Goal: Navigation & Orientation: Find specific page/section

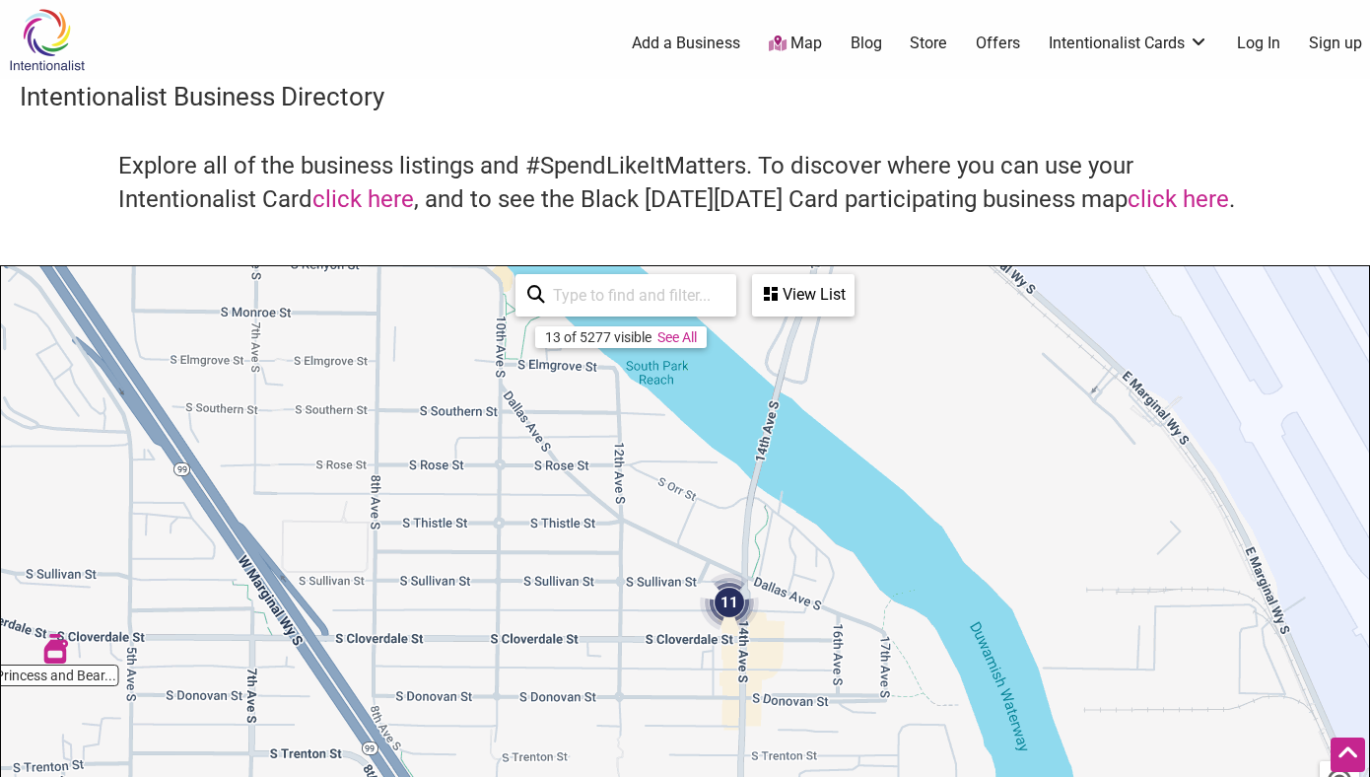
scroll to position [245, 0]
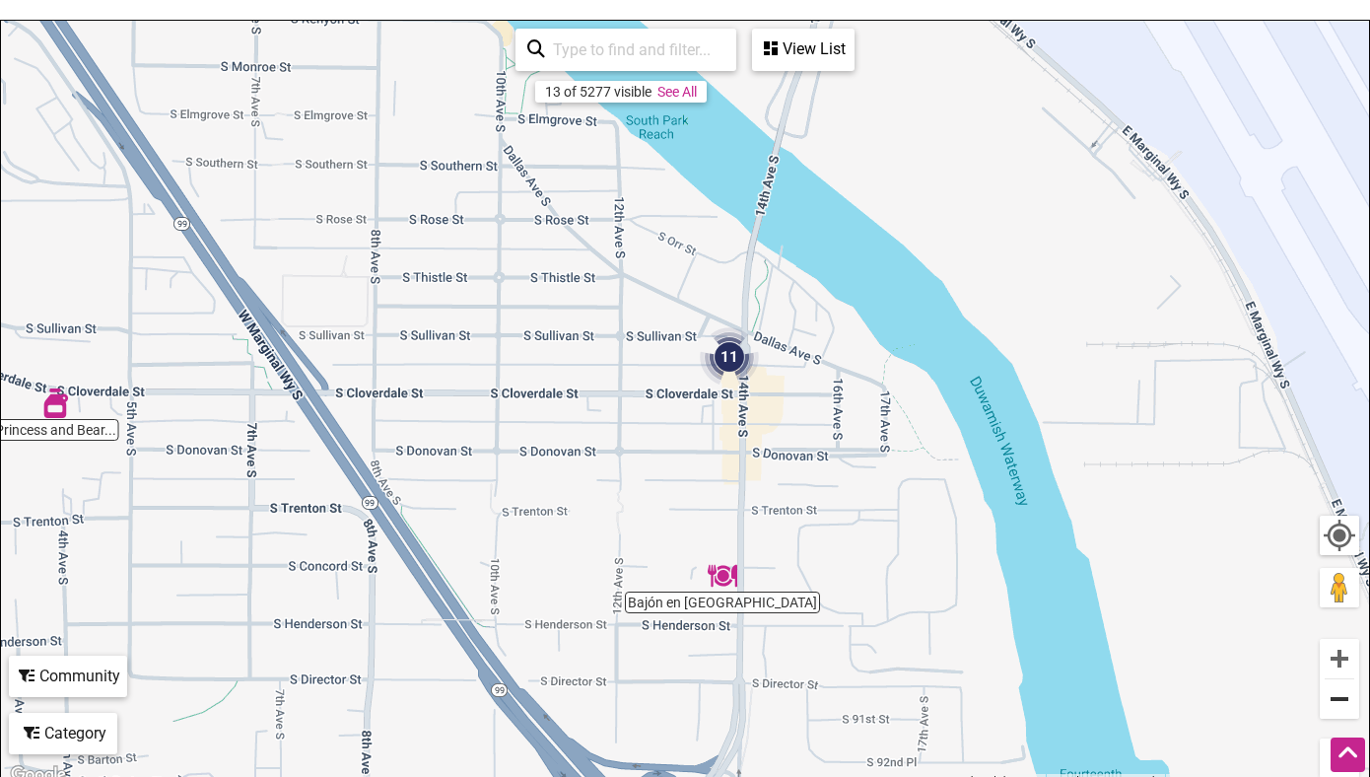
click at [1341, 691] on button "Zoom out" at bounding box center [1339, 698] width 39 height 39
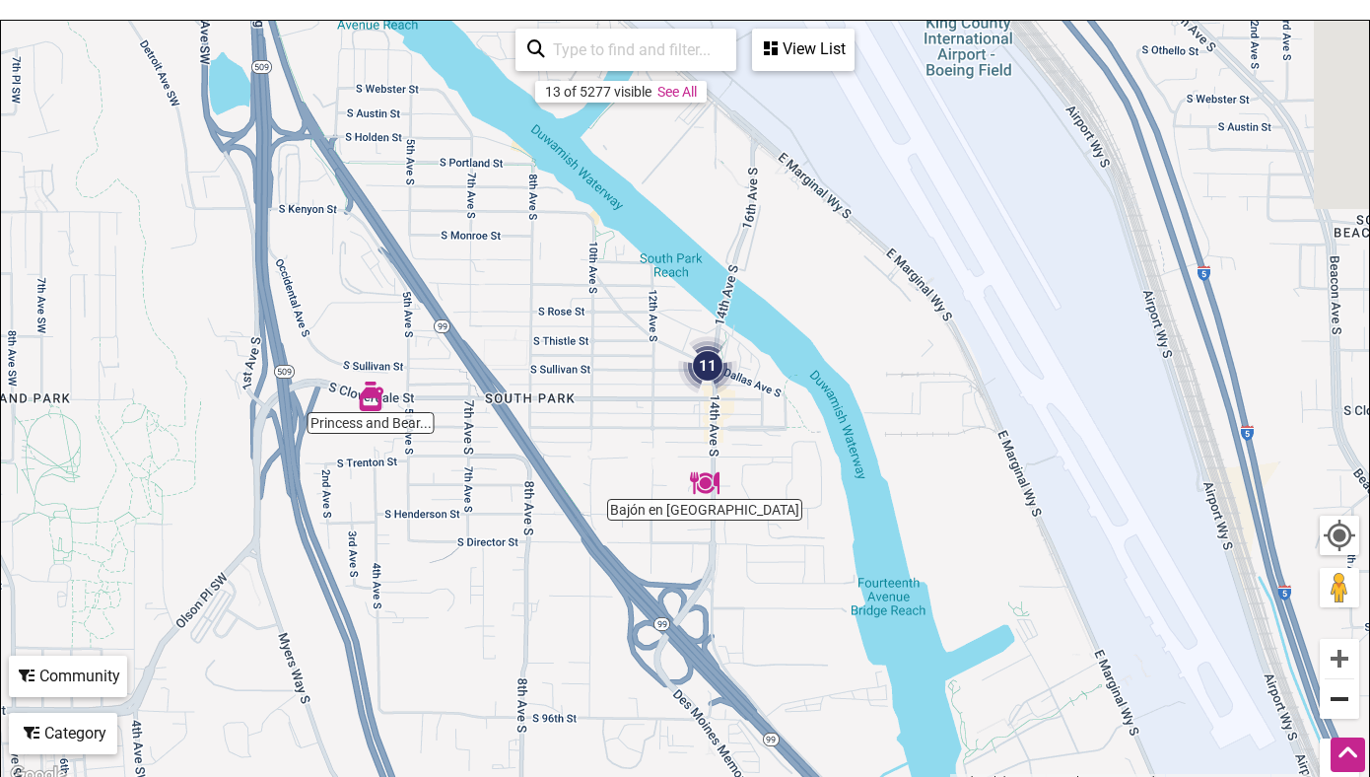
click at [1341, 691] on button "Zoom out" at bounding box center [1339, 698] width 39 height 39
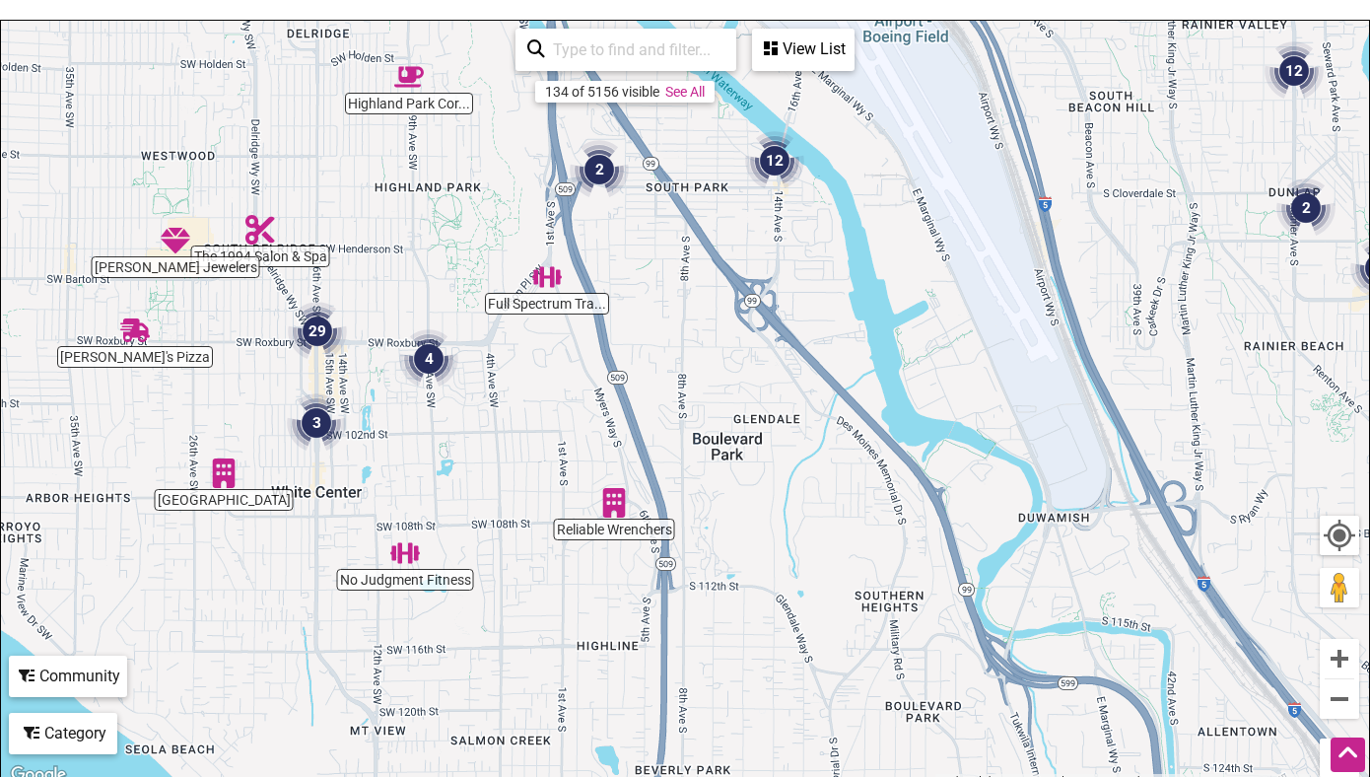
drag, startPoint x: 329, startPoint y: 450, endPoint x: 411, endPoint y: 231, distance: 234.5
click at [411, 231] on div "To navigate, press the arrow keys." at bounding box center [685, 404] width 1368 height 767
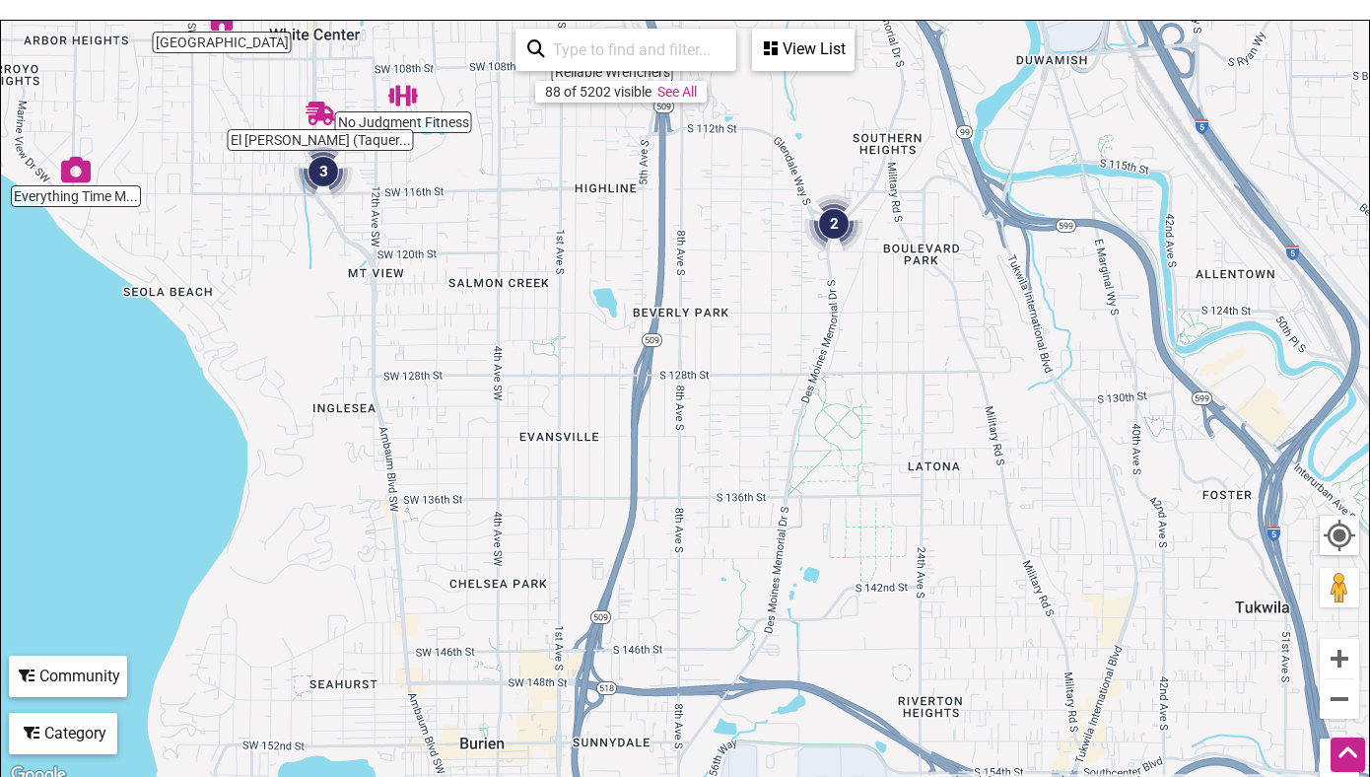
drag, startPoint x: 800, startPoint y: 650, endPoint x: 798, endPoint y: 195, distance: 455.3
click at [798, 194] on div "To navigate, press the arrow keys." at bounding box center [685, 404] width 1368 height 767
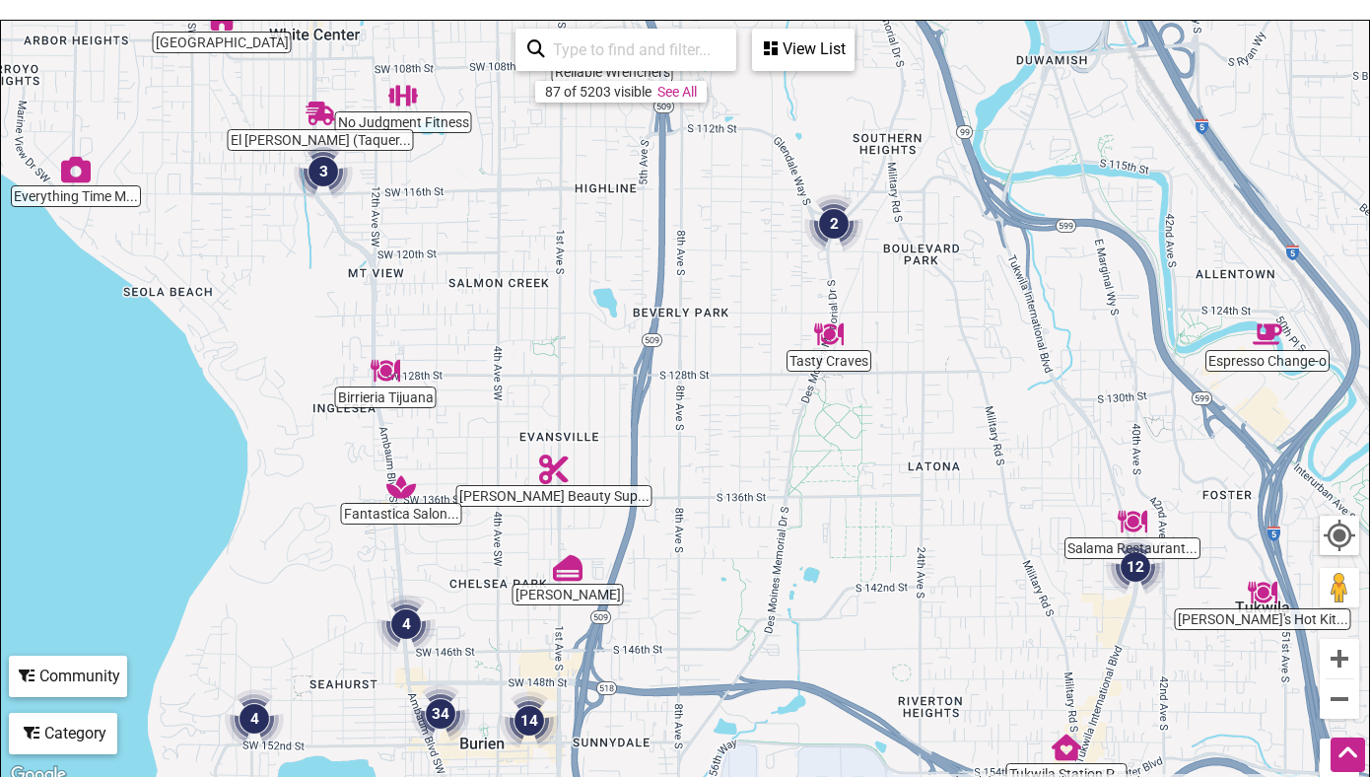
click at [839, 224] on img "2" at bounding box center [833, 223] width 59 height 59
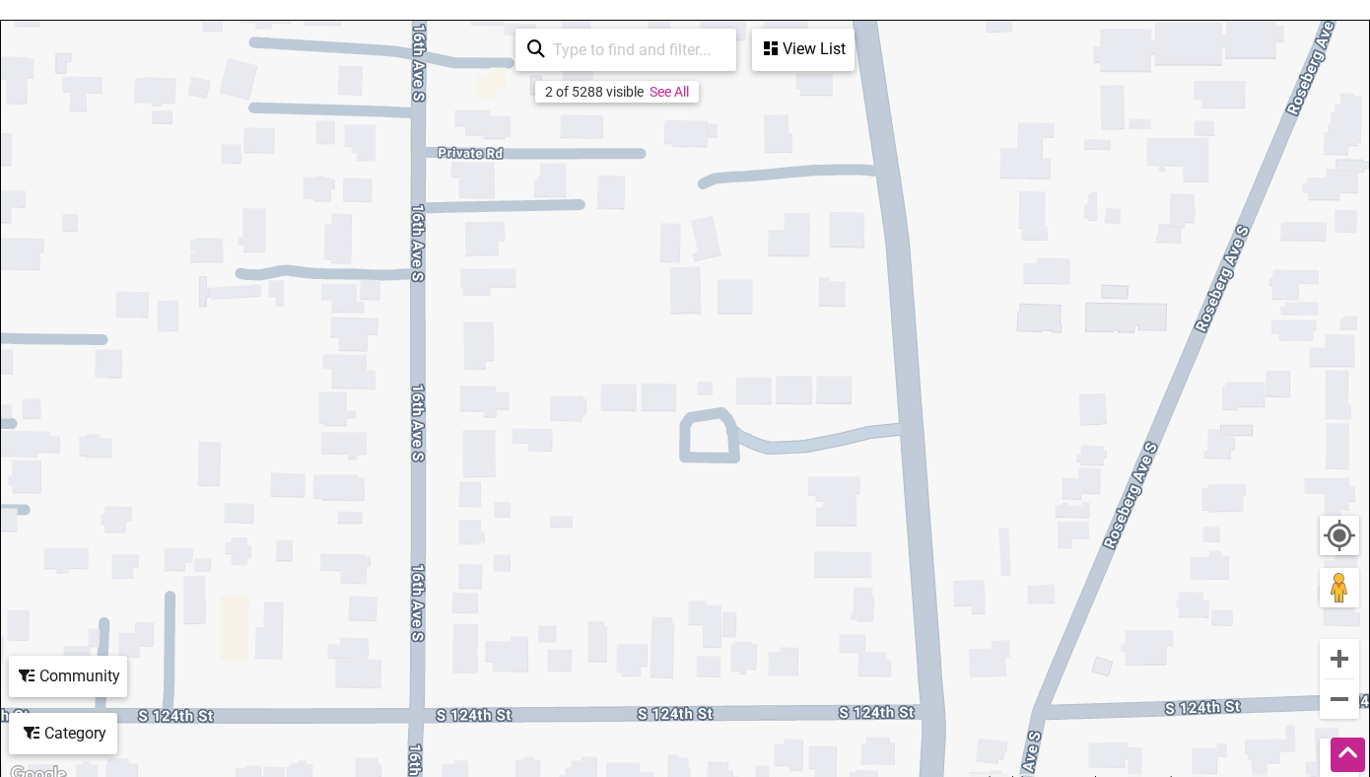
drag, startPoint x: 517, startPoint y: 675, endPoint x: 764, endPoint y: 20, distance: 700.1
click at [764, 21] on div "Luciana's Market La Rielera LLC To navigate, press the arrow keys. Use ⌘ + scro…" at bounding box center [685, 404] width 1368 height 767
click at [1334, 704] on button "Zoom out" at bounding box center [1339, 698] width 39 height 39
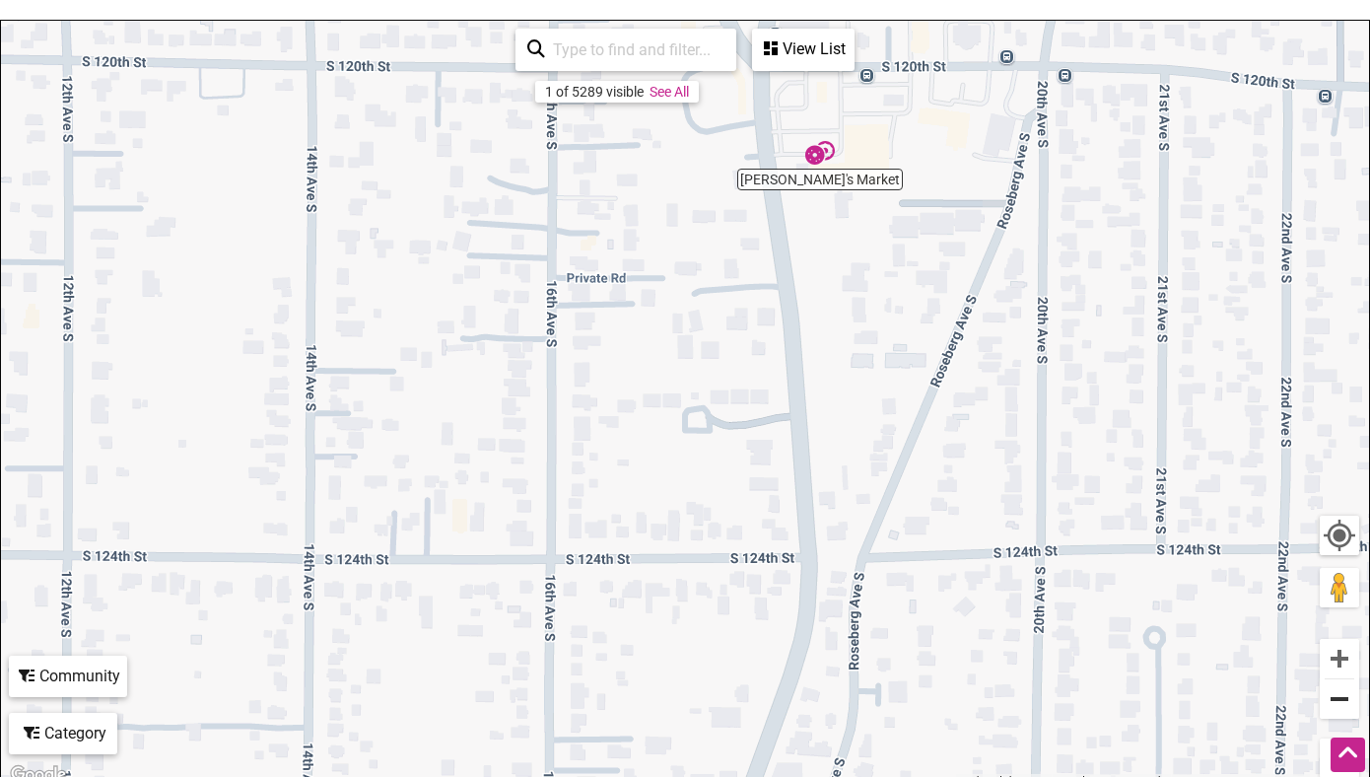
click at [1349, 700] on button "Zoom out" at bounding box center [1339, 698] width 39 height 39
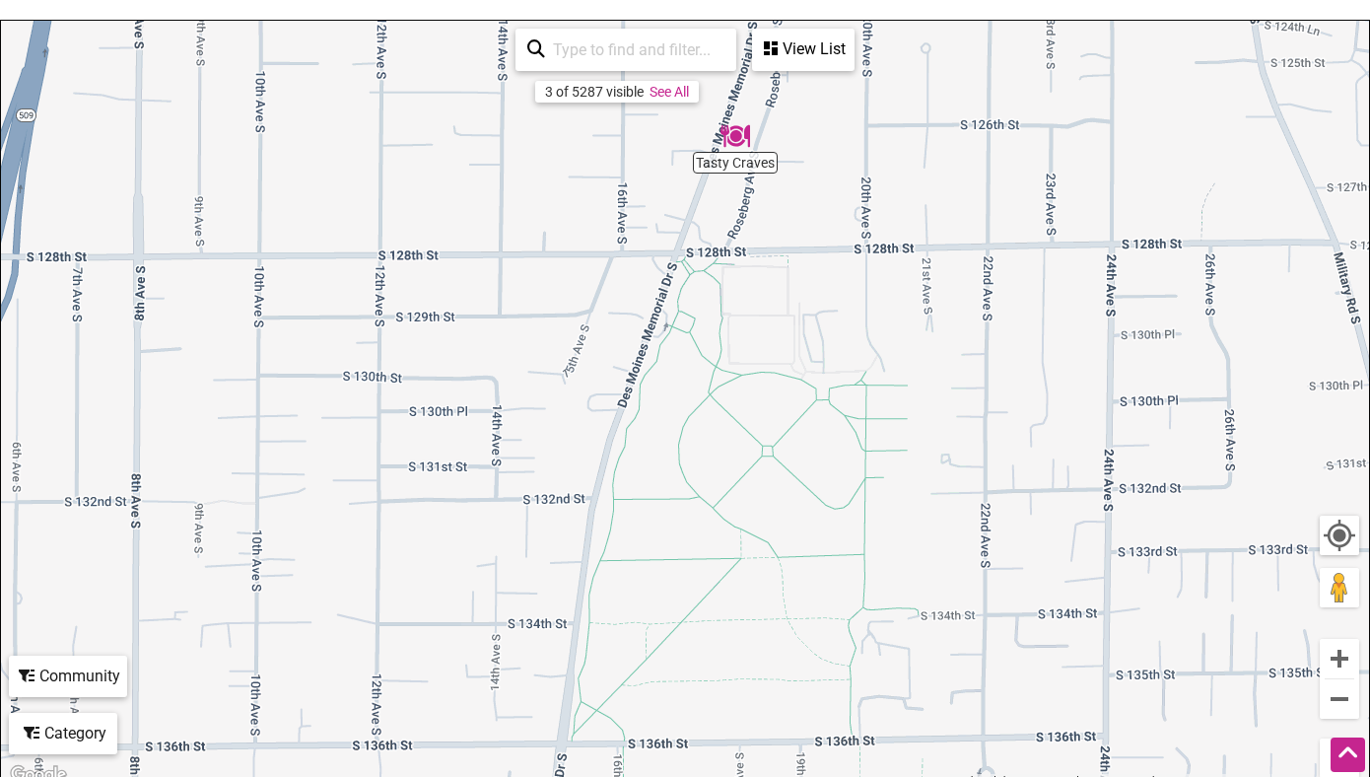
drag, startPoint x: 1026, startPoint y: 740, endPoint x: 1032, endPoint y: 263, distance: 477.0
click at [1032, 262] on div "To navigate, press the arrow keys." at bounding box center [685, 404] width 1368 height 767
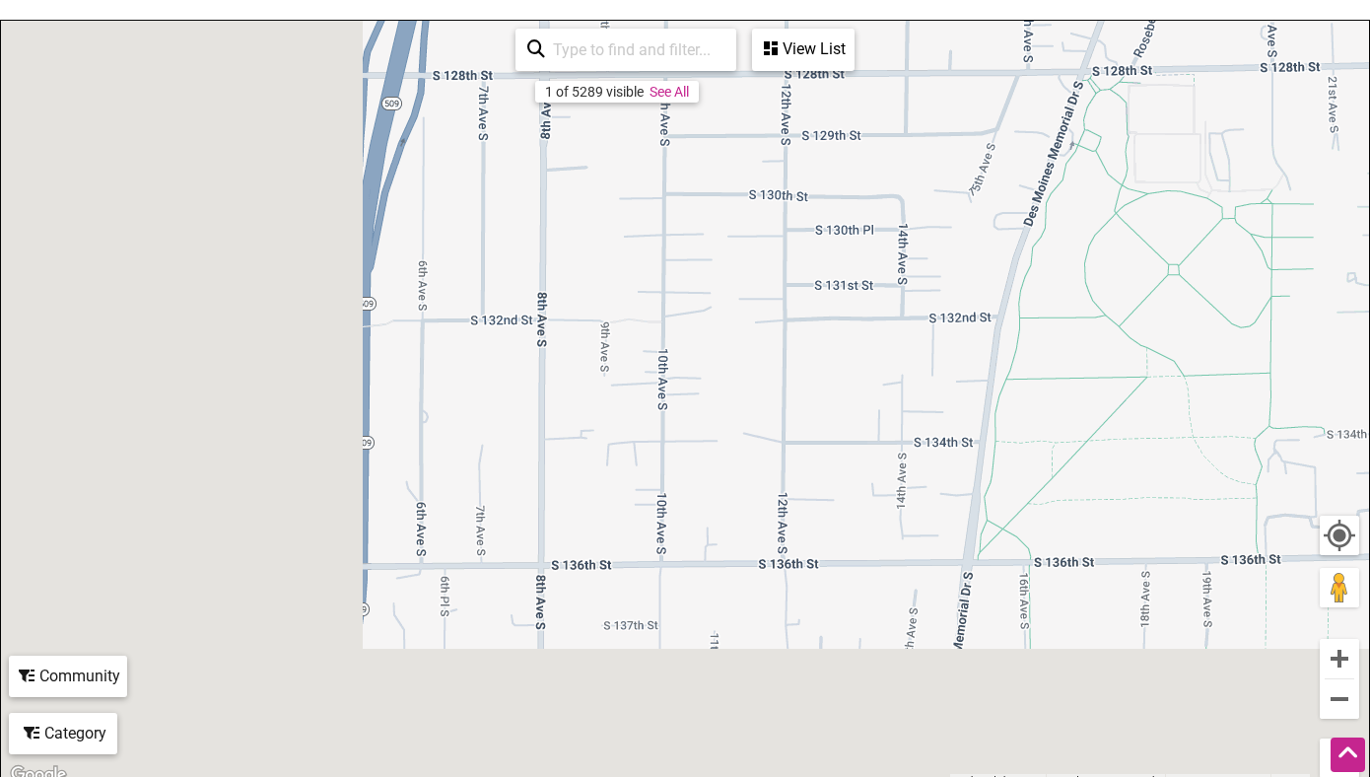
drag, startPoint x: 960, startPoint y: 581, endPoint x: 1369, endPoint y: 397, distance: 448.6
click at [1369, 397] on div "← Move left → Move right ↑ Move up ↓ Move down + Zoom in - Zoom out Home Jump l…" at bounding box center [685, 404] width 1370 height 769
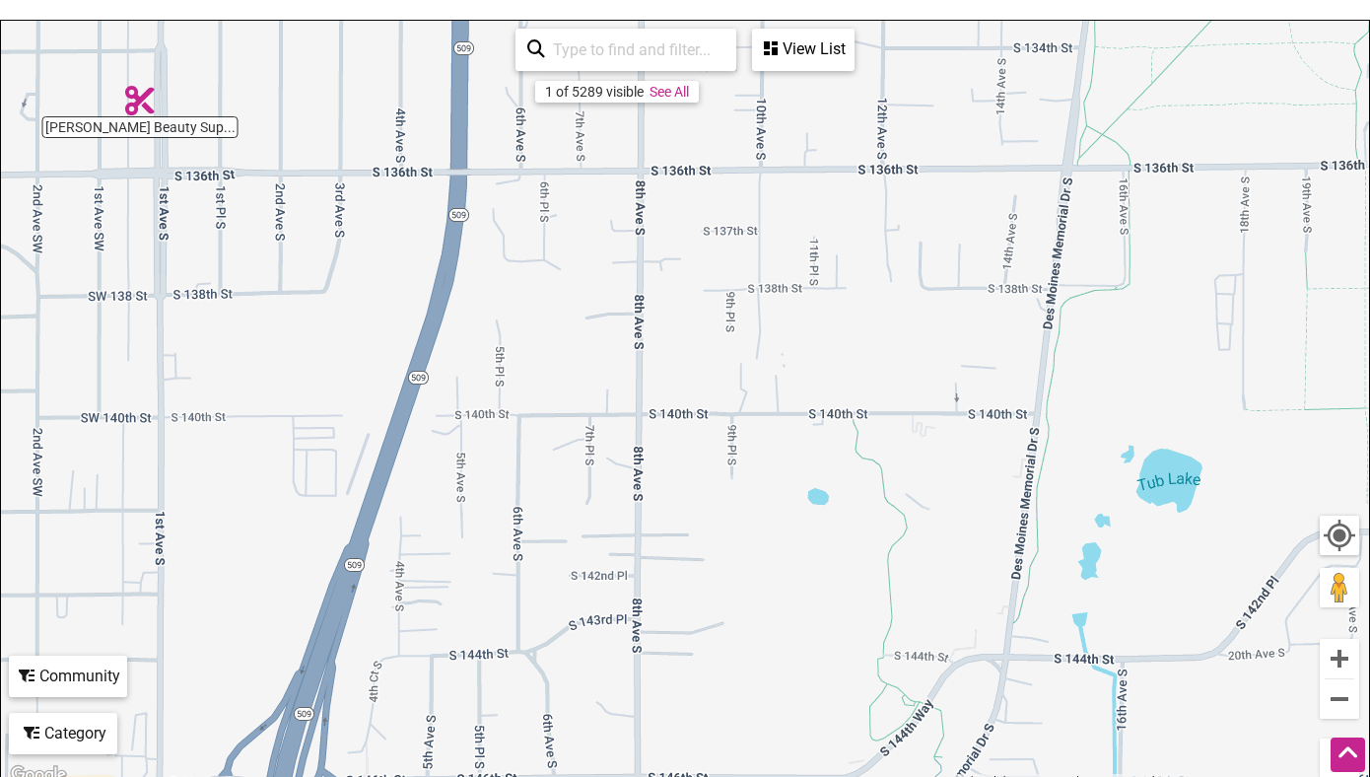
drag, startPoint x: 161, startPoint y: 610, endPoint x: 260, endPoint y: 214, distance: 408.5
click at [260, 214] on div "To navigate, press the arrow keys." at bounding box center [685, 404] width 1368 height 767
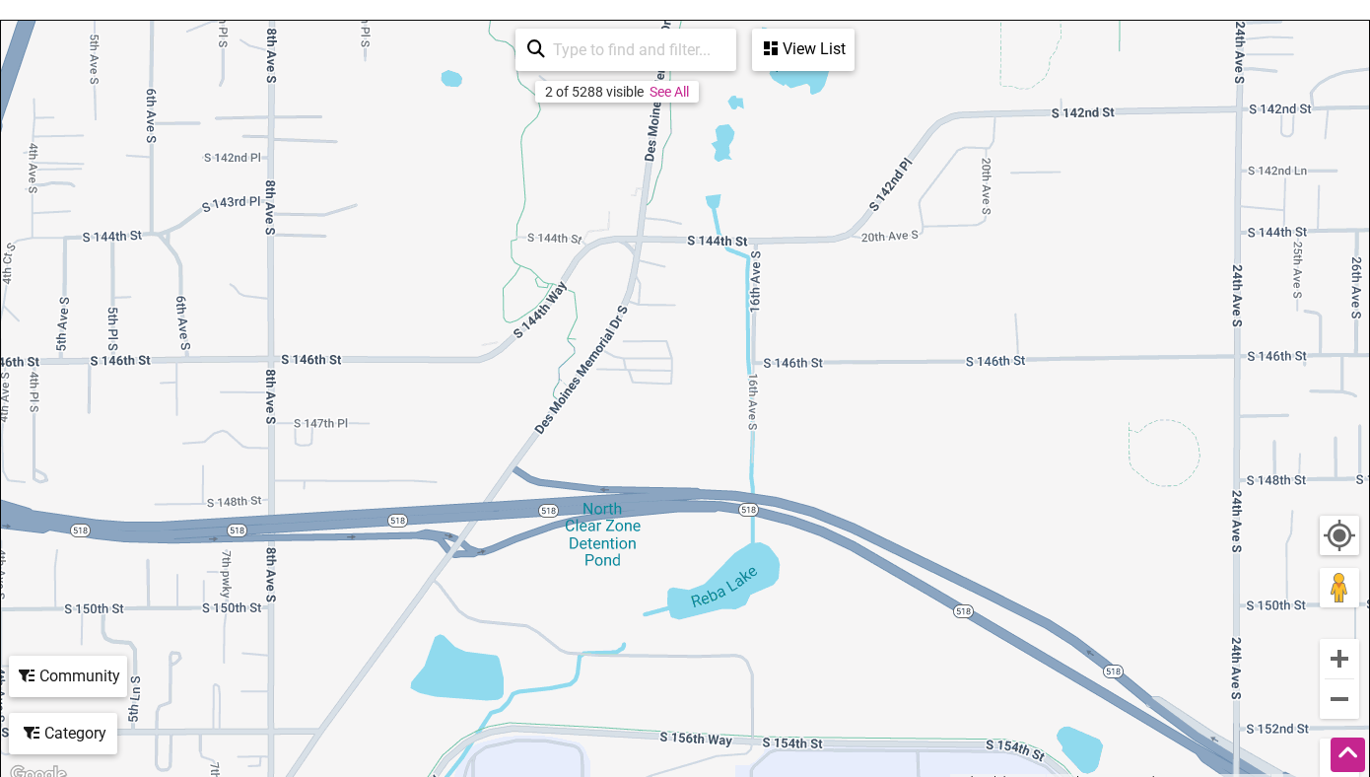
drag, startPoint x: 1091, startPoint y: 688, endPoint x: 719, endPoint y: 268, distance: 560.6
click at [719, 268] on div "To navigate, press the arrow keys." at bounding box center [685, 404] width 1368 height 767
click at [1335, 693] on button "Zoom out" at bounding box center [1339, 698] width 39 height 39
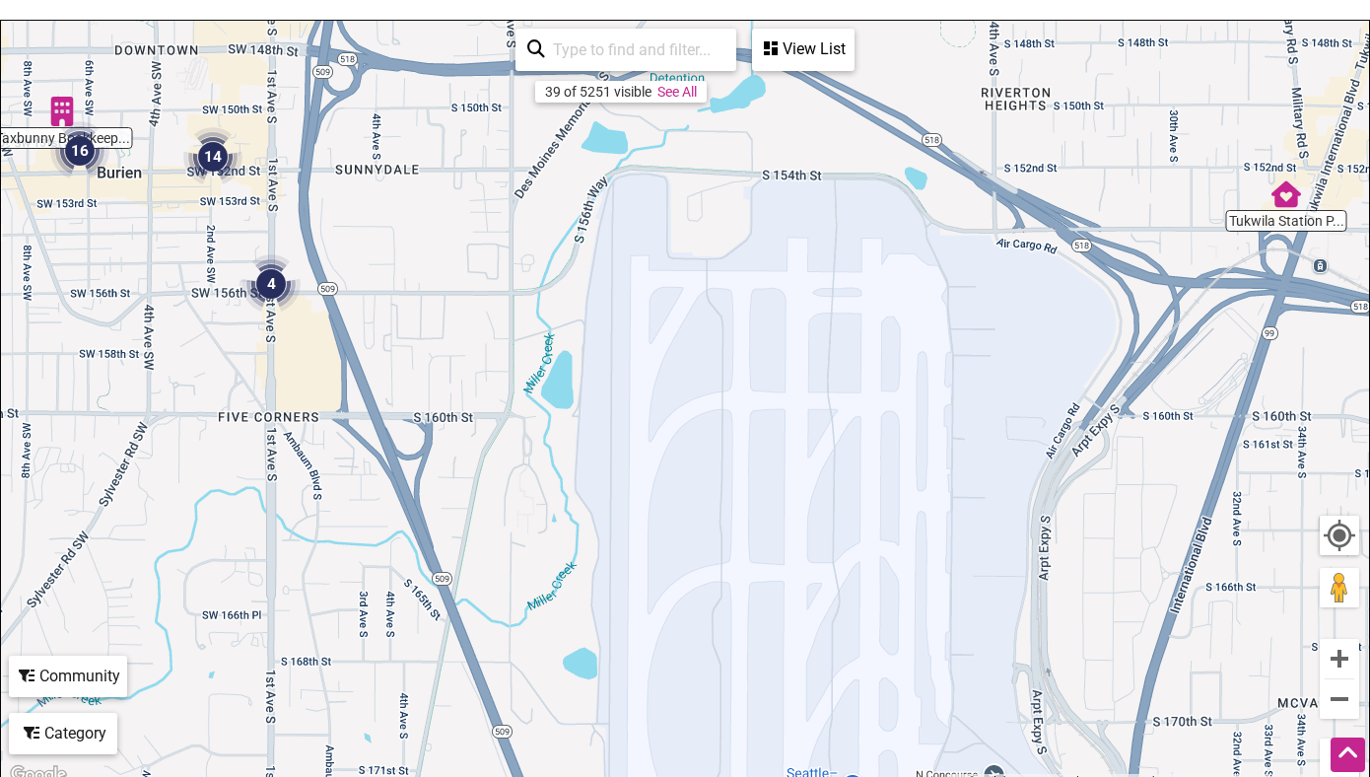
drag, startPoint x: 1074, startPoint y: 474, endPoint x: 1106, endPoint y: 76, distance: 399.4
click at [1106, 76] on div "To navigate, press the arrow keys." at bounding box center [685, 404] width 1368 height 767
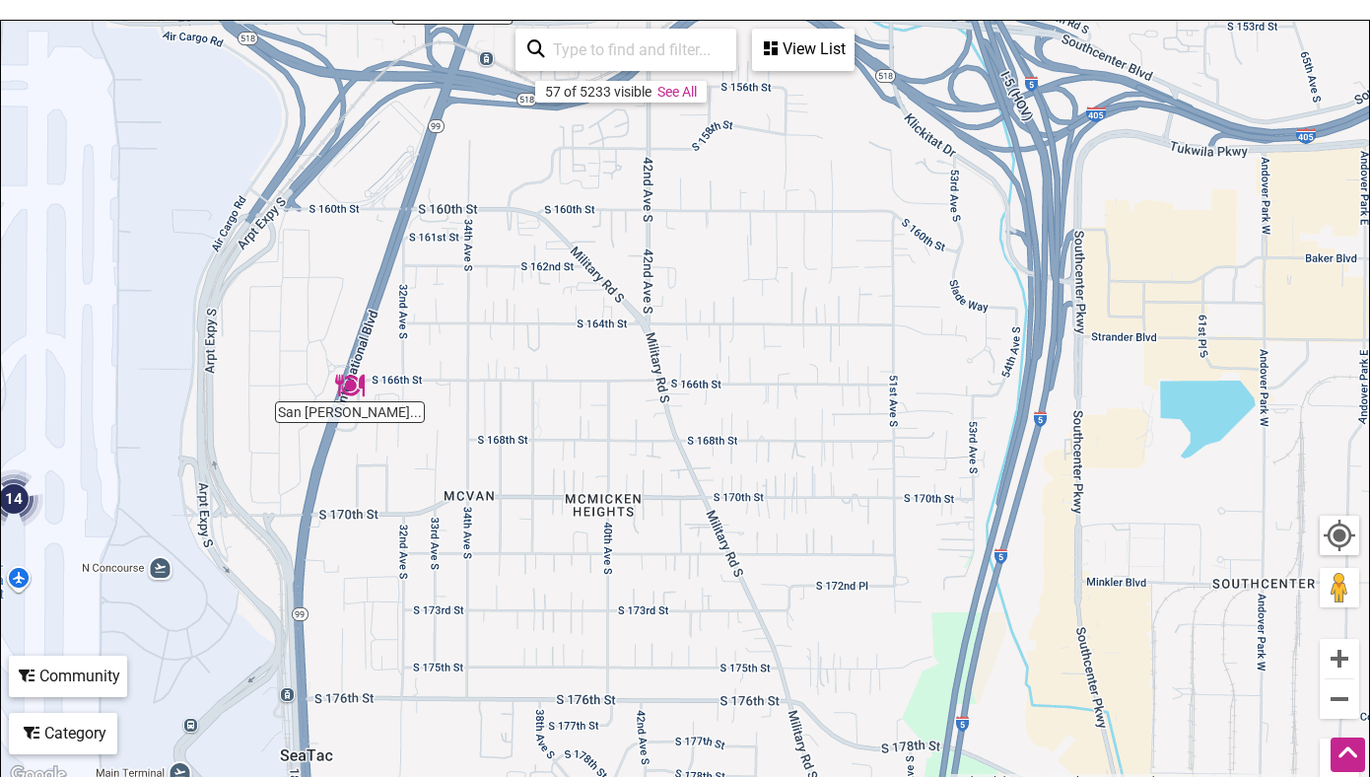
drag, startPoint x: 1213, startPoint y: 574, endPoint x: 371, endPoint y: 367, distance: 867.6
click at [371, 367] on div "To navigate, press the arrow keys." at bounding box center [685, 404] width 1368 height 767
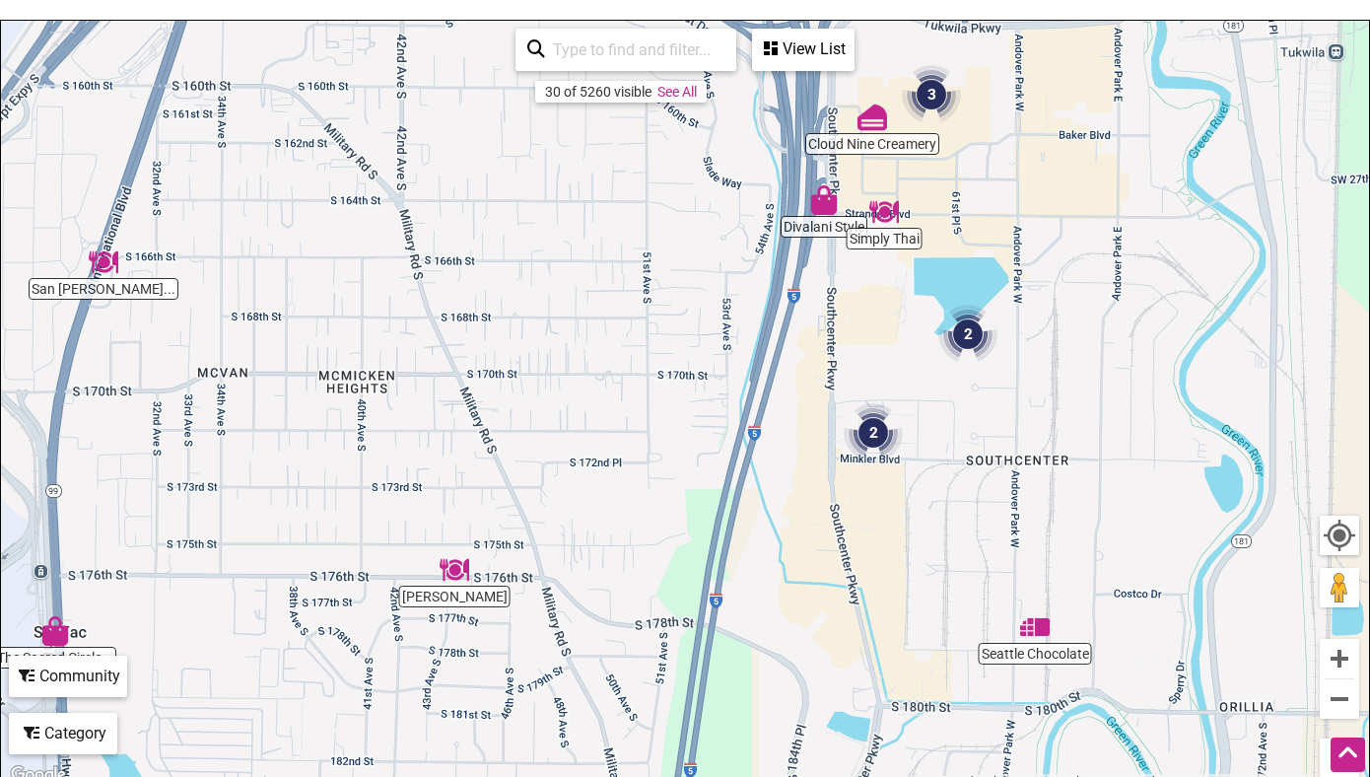
drag, startPoint x: 991, startPoint y: 418, endPoint x: 748, endPoint y: 294, distance: 273.2
click at [748, 294] on div "To navigate, press the arrow keys." at bounding box center [685, 404] width 1368 height 767
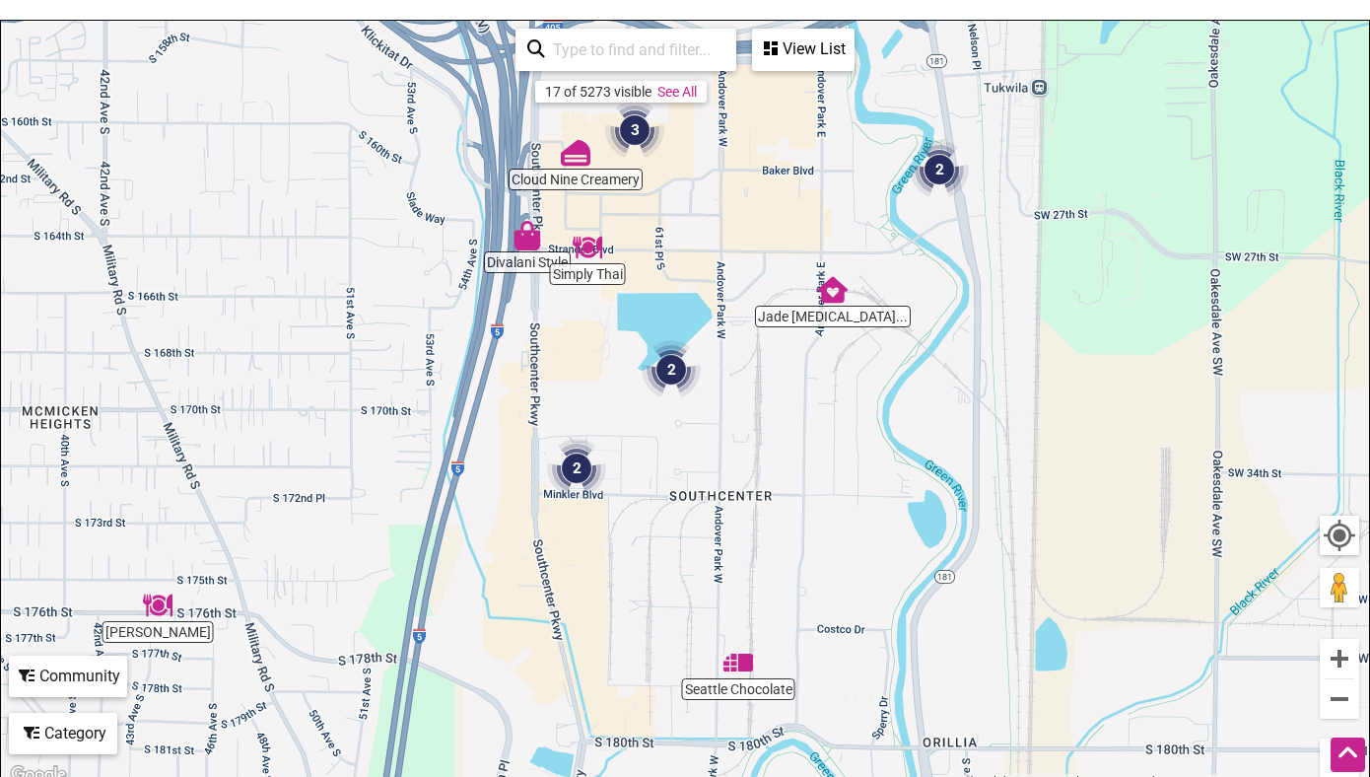
drag, startPoint x: 1176, startPoint y: 415, endPoint x: 876, endPoint y: 449, distance: 301.6
click at [876, 449] on div "To navigate, press the arrow keys." at bounding box center [685, 404] width 1368 height 767
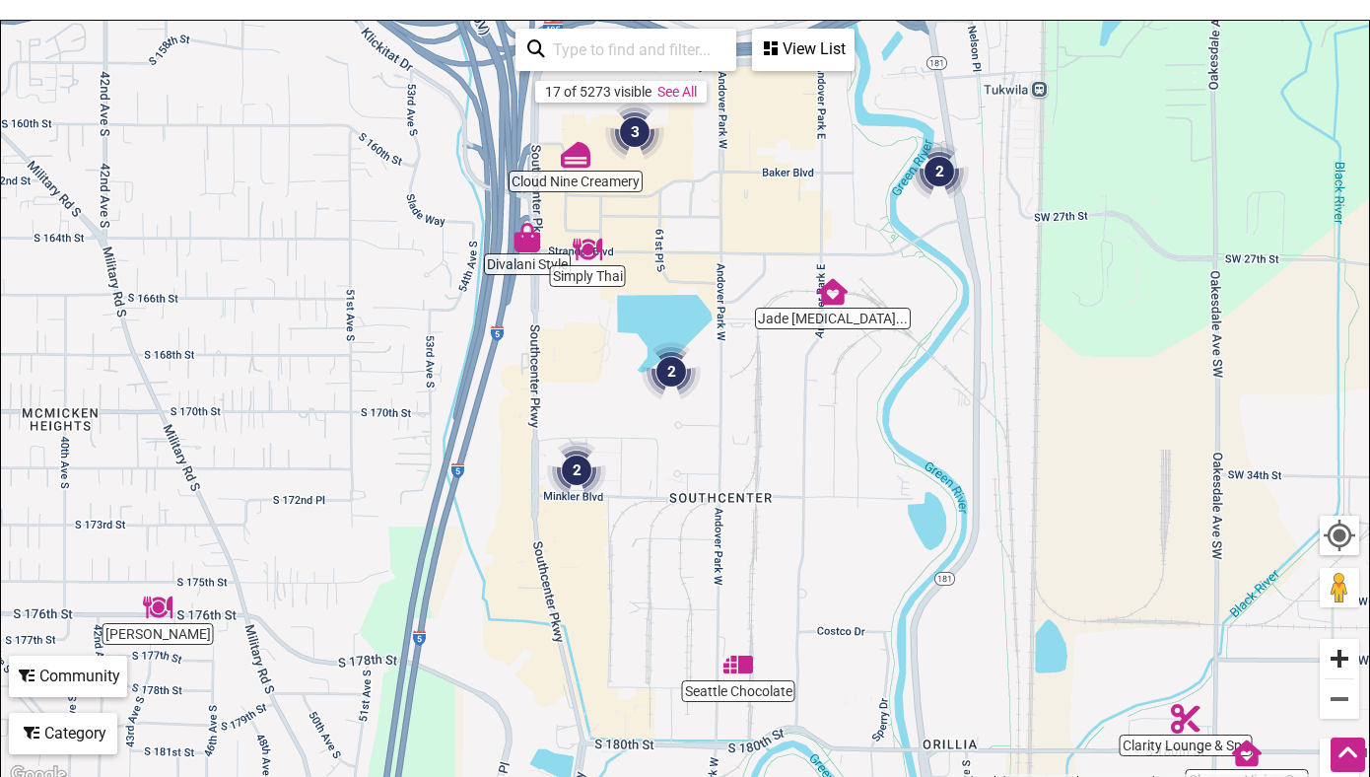
click at [1334, 652] on button "Zoom in" at bounding box center [1339, 658] width 39 height 39
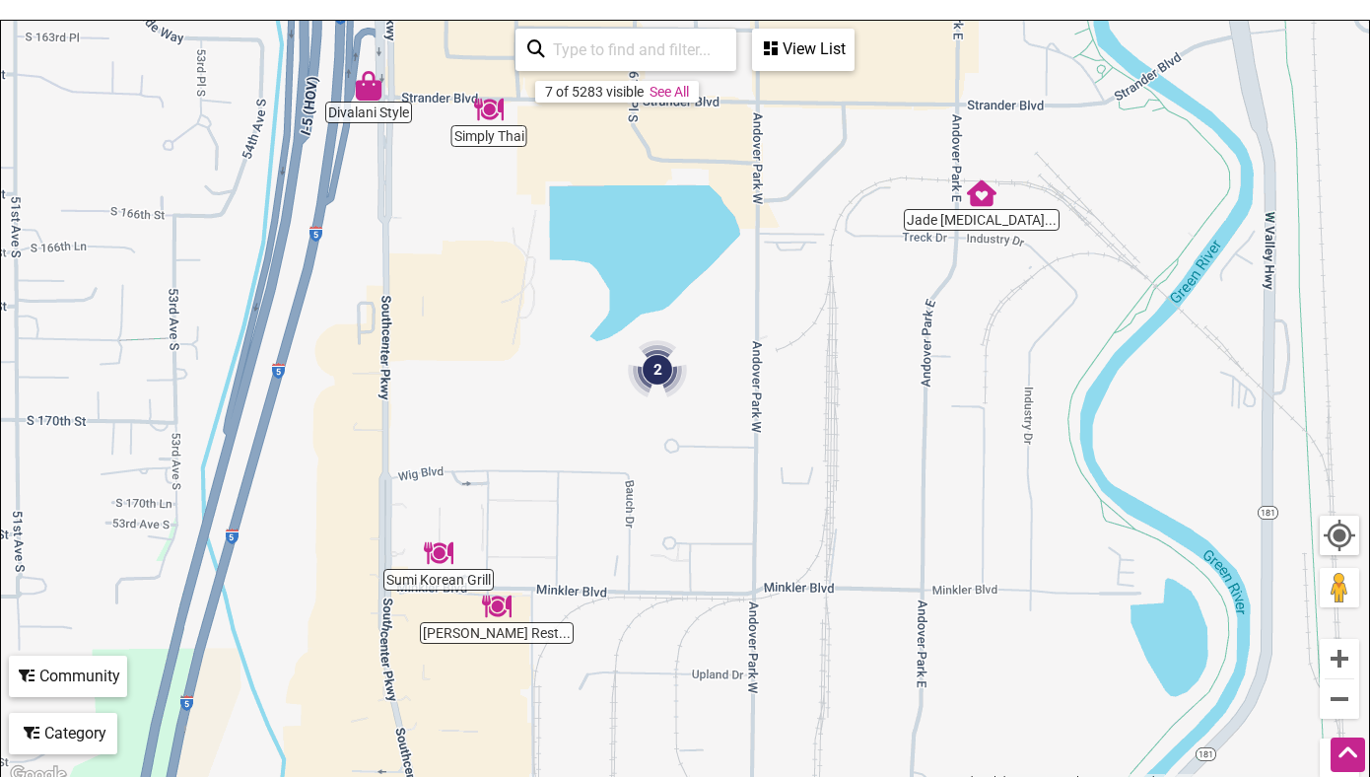
click at [501, 604] on img "Golden Daisy Restaurant" at bounding box center [497, 606] width 30 height 30
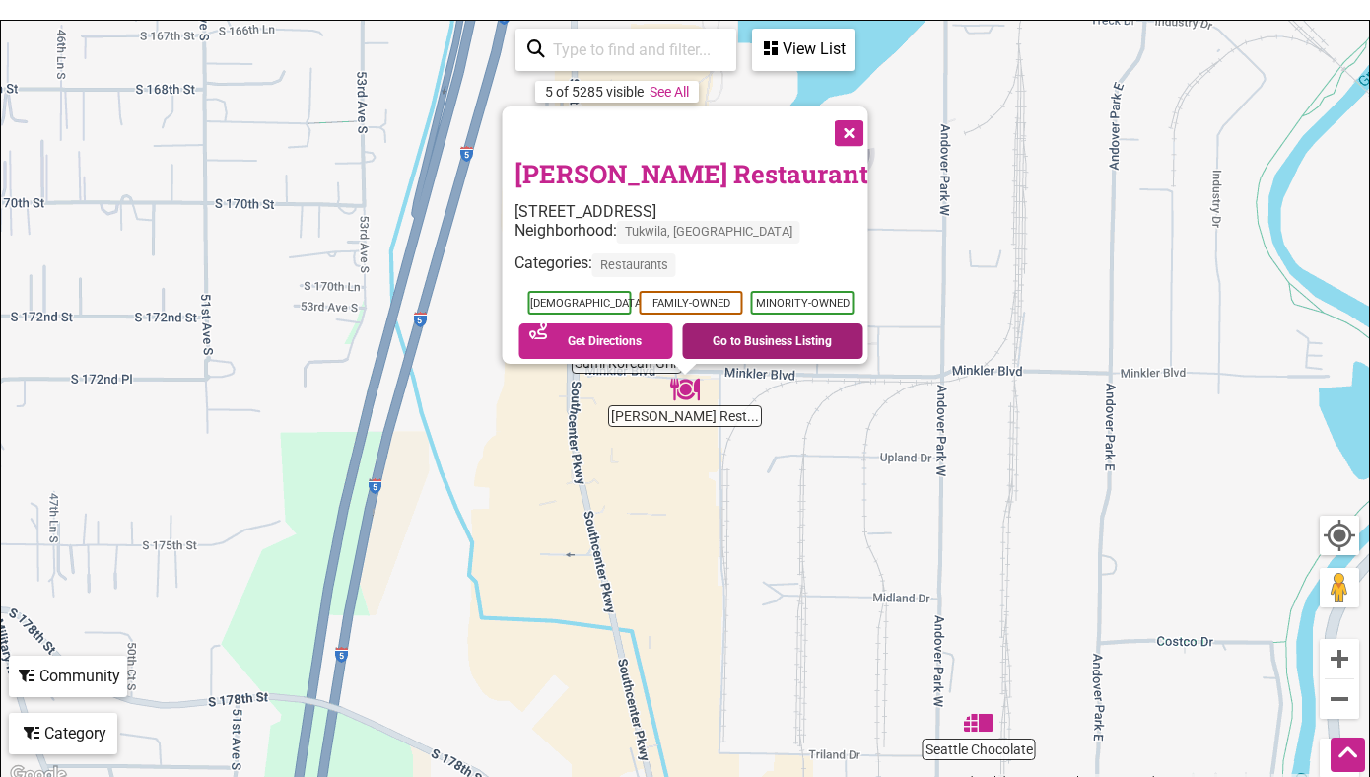
click at [793, 323] on link "Go to Business Listing" at bounding box center [772, 340] width 181 height 35
click at [854, 124] on button "Close" at bounding box center [847, 130] width 49 height 49
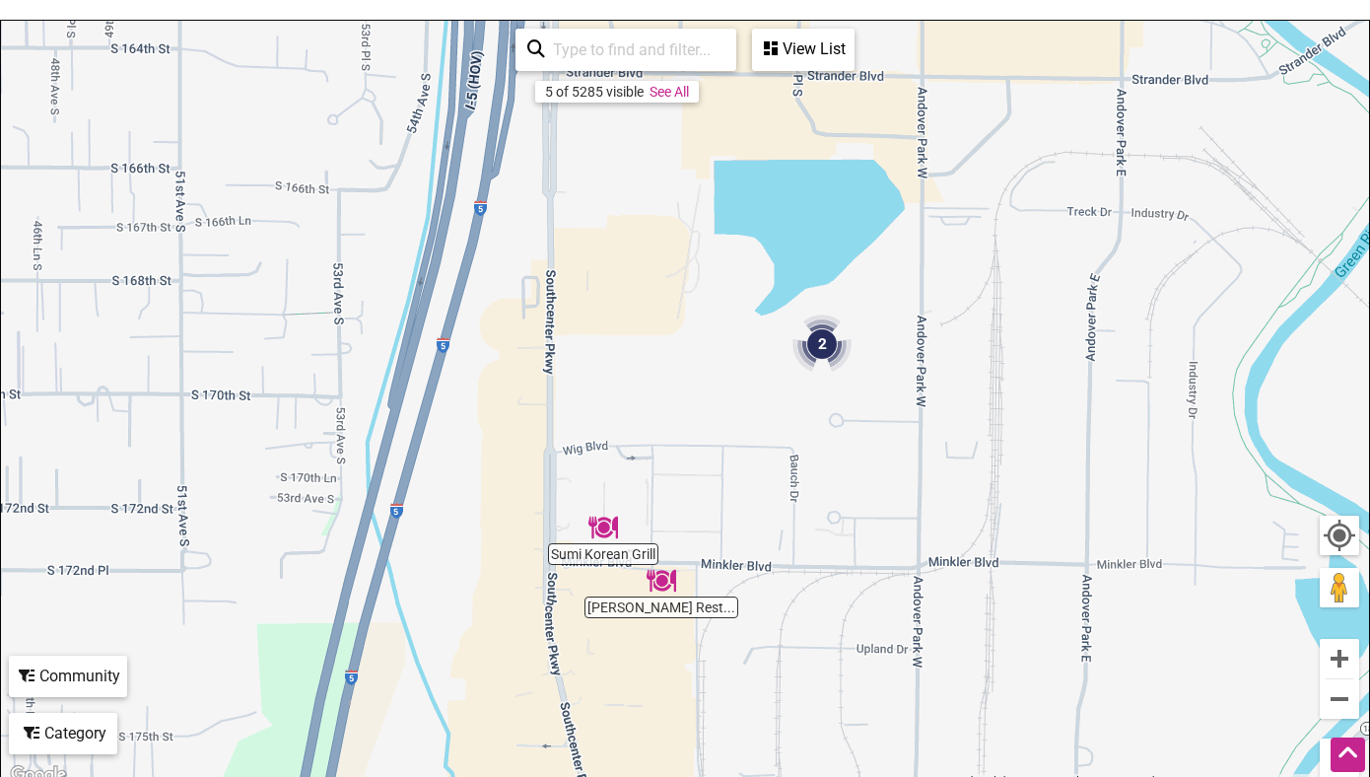
drag, startPoint x: 967, startPoint y: 201, endPoint x: 943, endPoint y: 397, distance: 197.5
click at [943, 397] on div "To navigate, press the arrow keys." at bounding box center [685, 404] width 1368 height 767
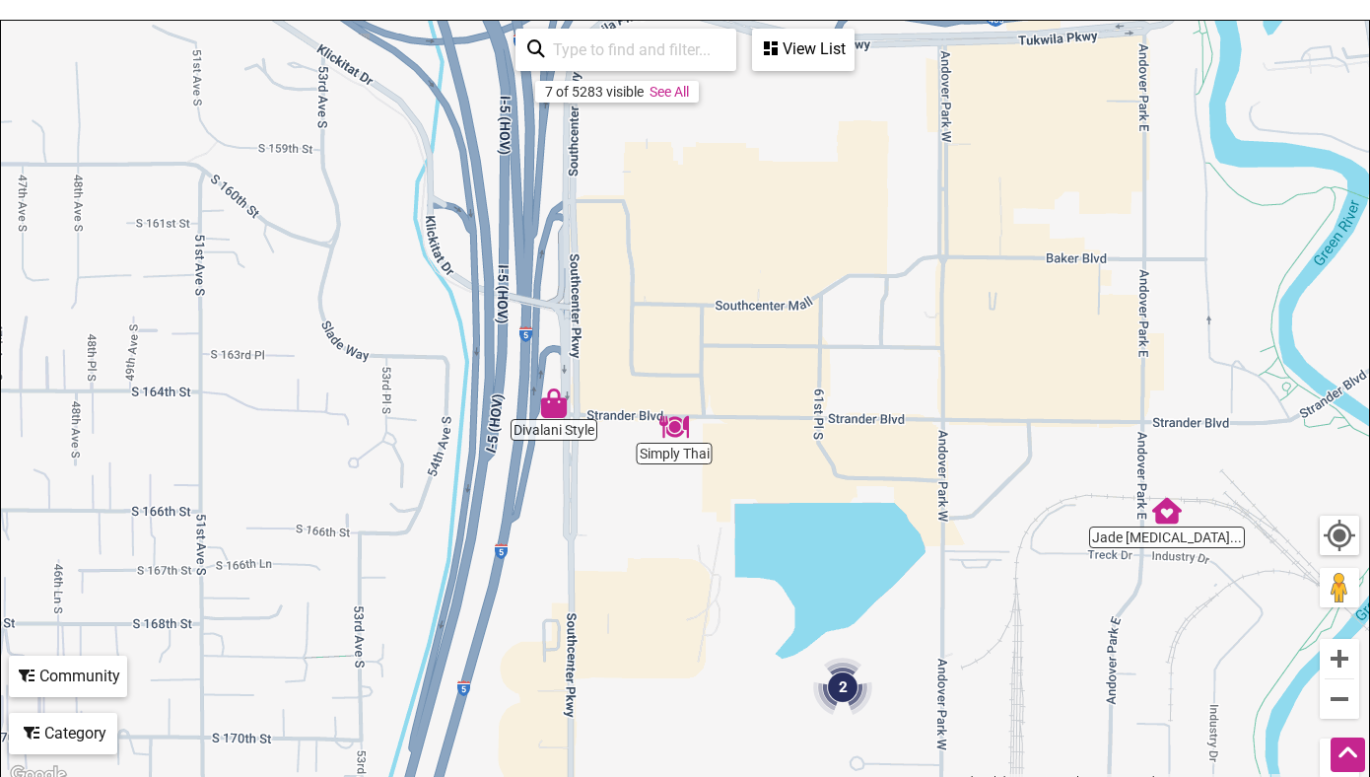
drag, startPoint x: 886, startPoint y: 430, endPoint x: 907, endPoint y: 776, distance: 346.5
click at [907, 776] on div "To navigate, press the arrow keys." at bounding box center [685, 404] width 1368 height 767
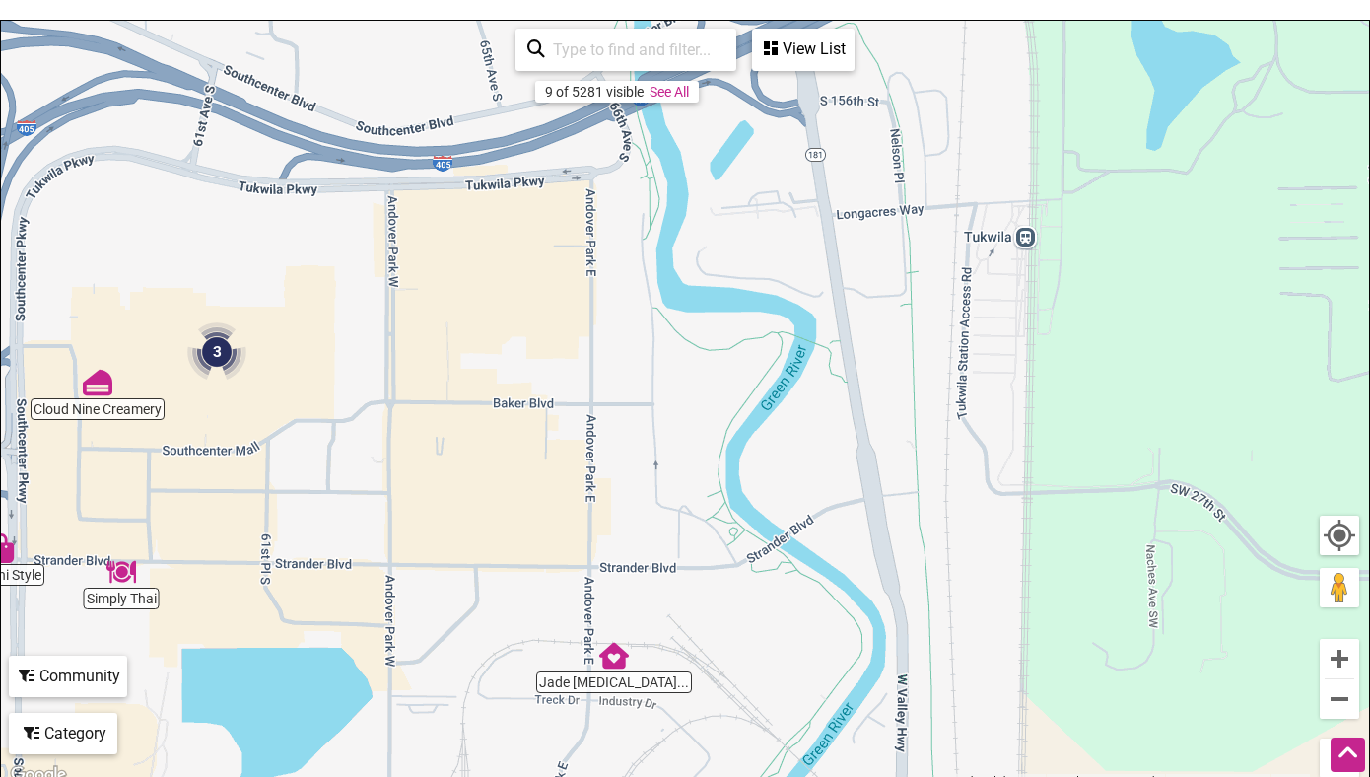
drag, startPoint x: 986, startPoint y: 525, endPoint x: 429, endPoint y: 670, distance: 576.3
click at [429, 670] on div "To navigate, press the arrow keys." at bounding box center [685, 404] width 1368 height 767
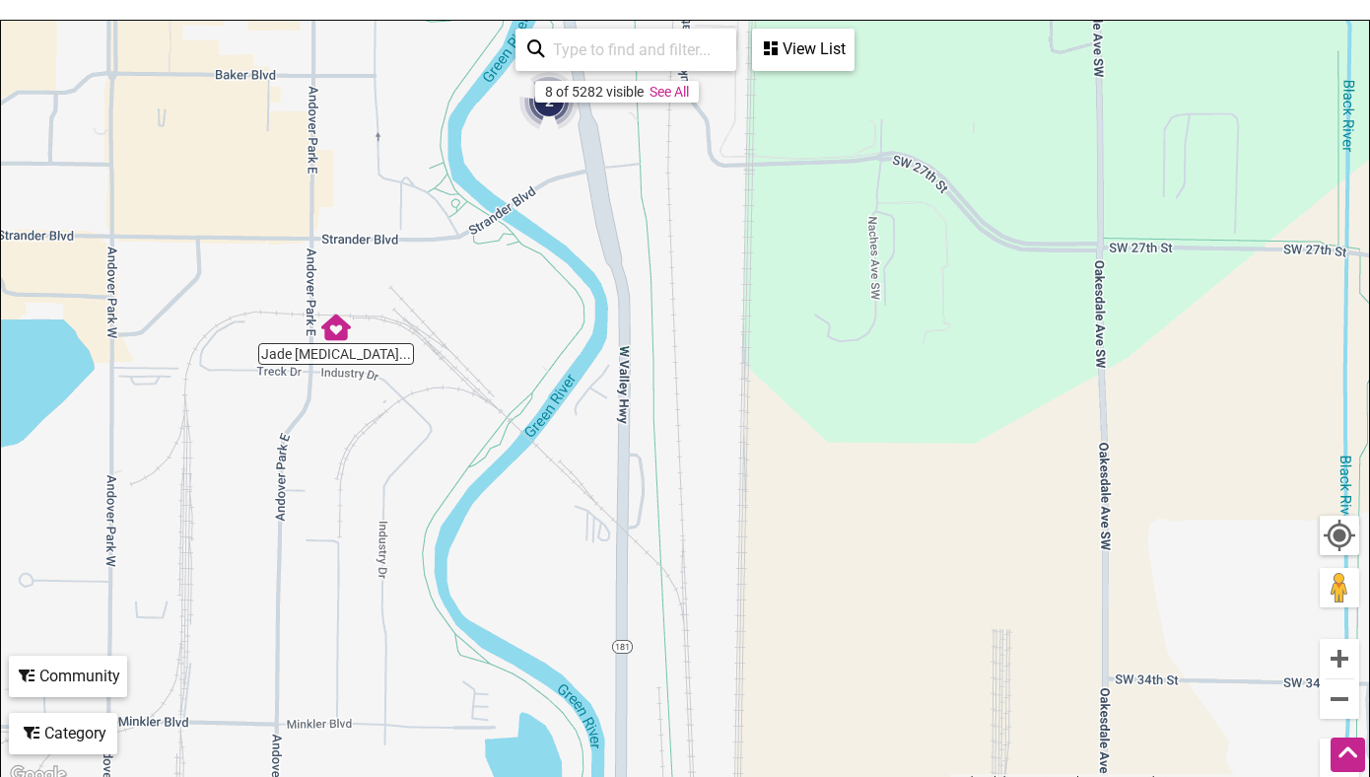
drag, startPoint x: 858, startPoint y: 684, endPoint x: 587, endPoint y: 386, distance: 402.5
click at [587, 386] on div "To navigate, press the arrow keys." at bounding box center [685, 404] width 1368 height 767
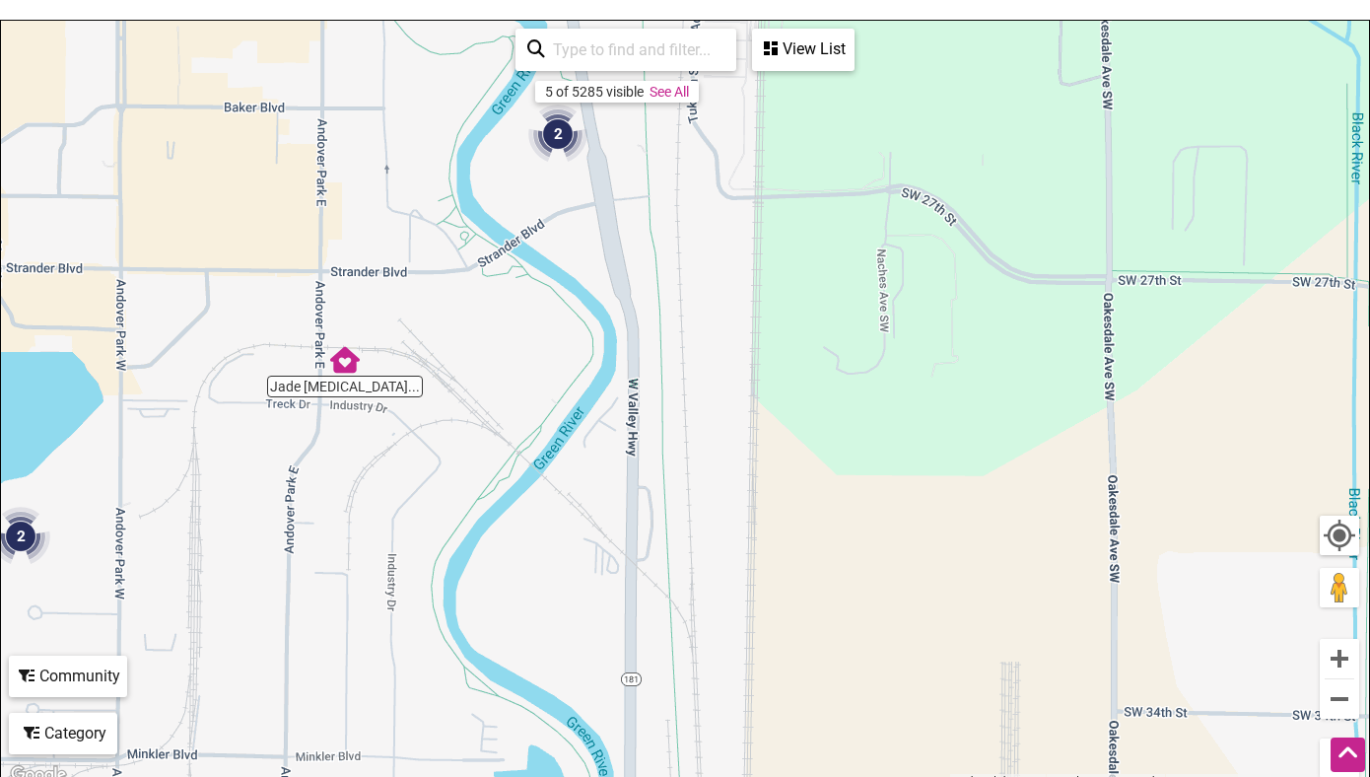
click at [560, 125] on img "2" at bounding box center [557, 133] width 59 height 59
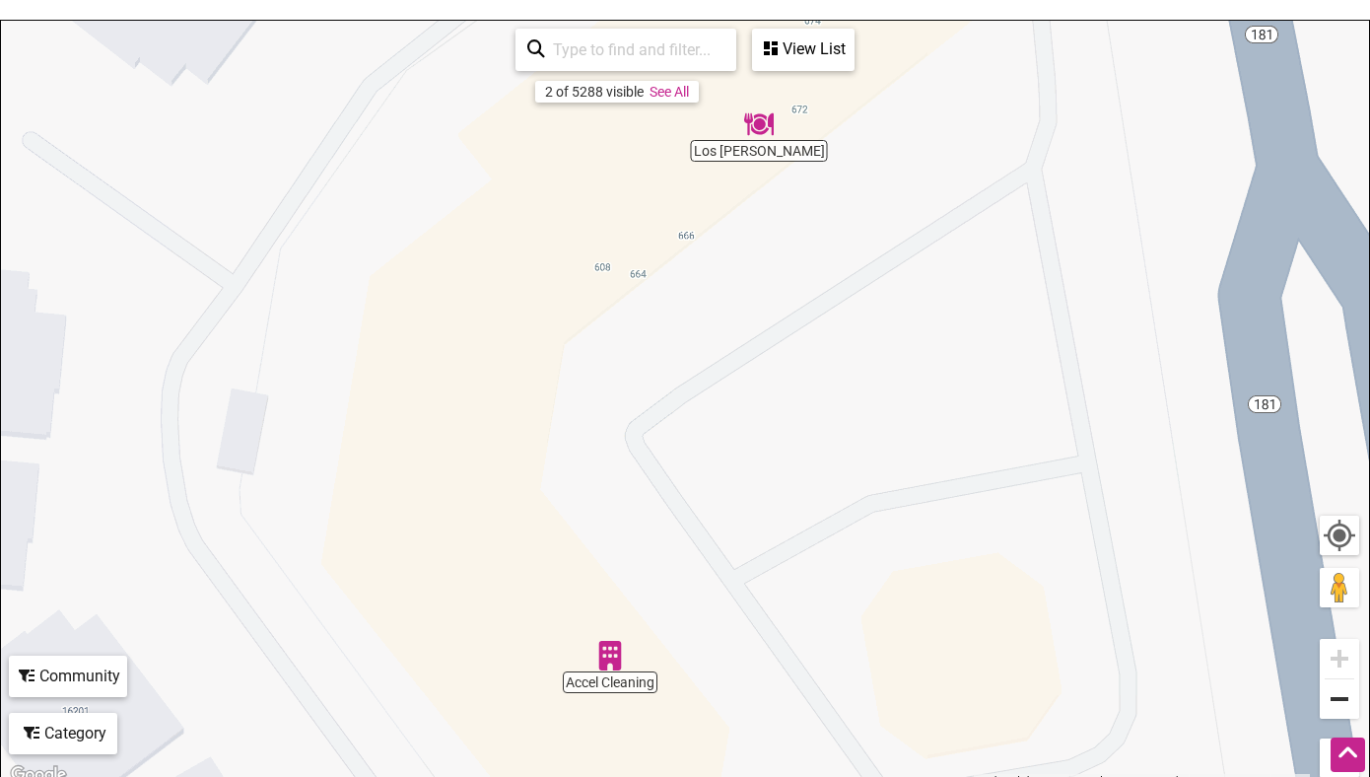
click at [1337, 701] on button "Zoom out" at bounding box center [1339, 698] width 39 height 39
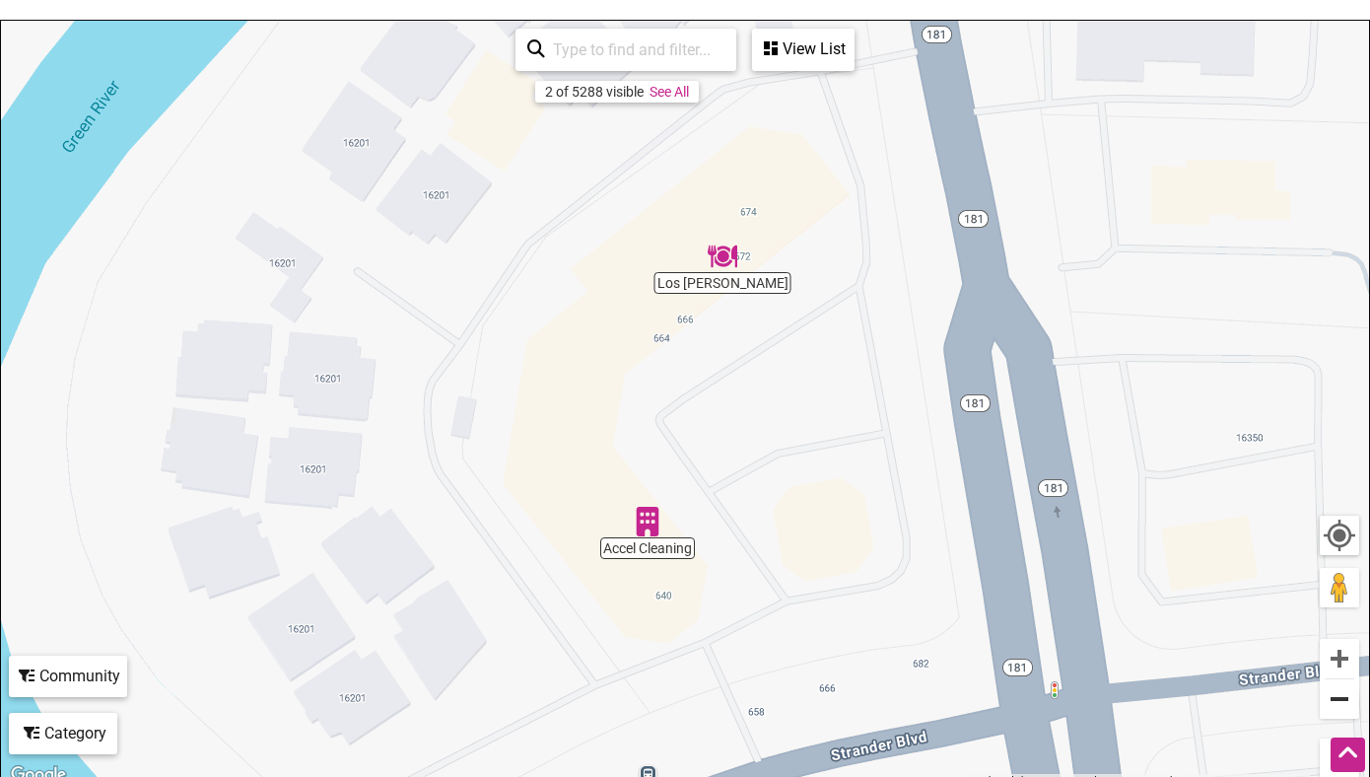
click at [1337, 701] on button "Zoom out" at bounding box center [1339, 698] width 39 height 39
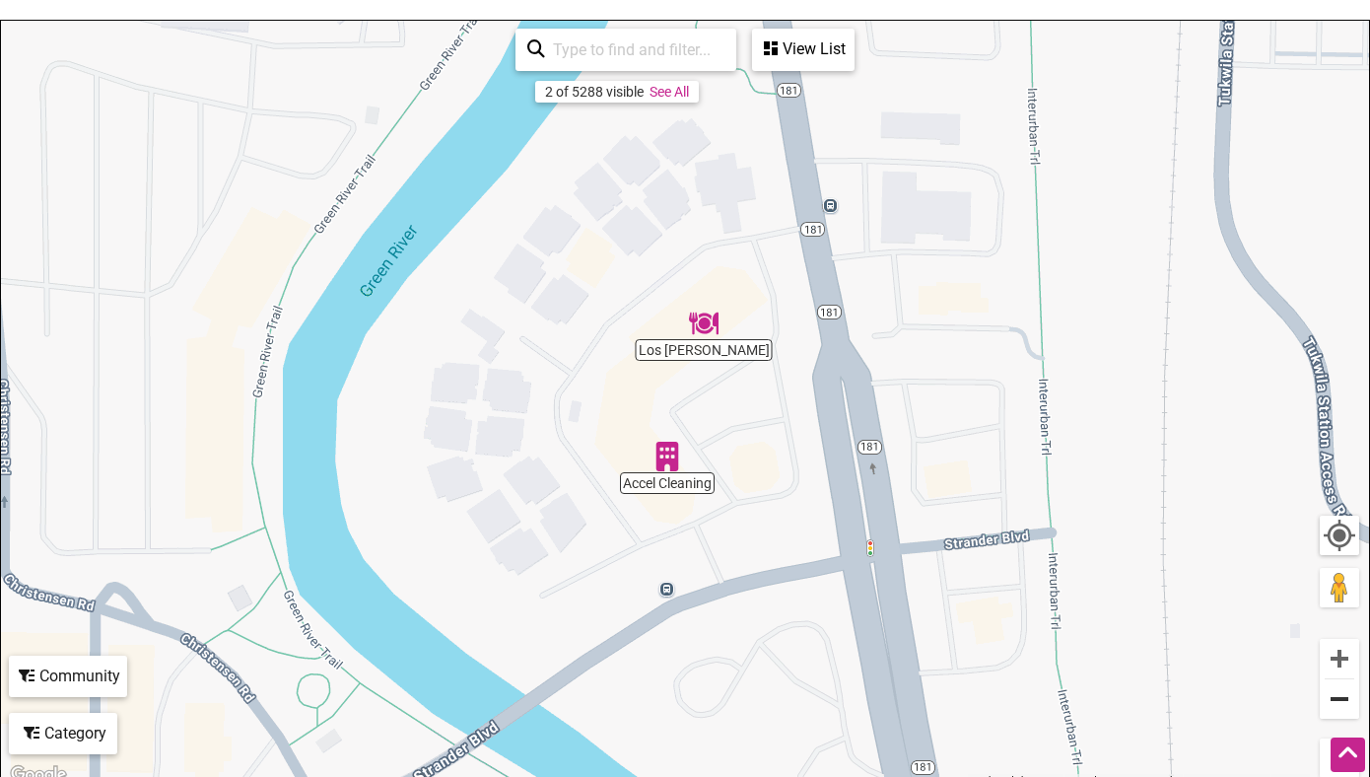
click at [1337, 701] on button "Zoom out" at bounding box center [1339, 698] width 39 height 39
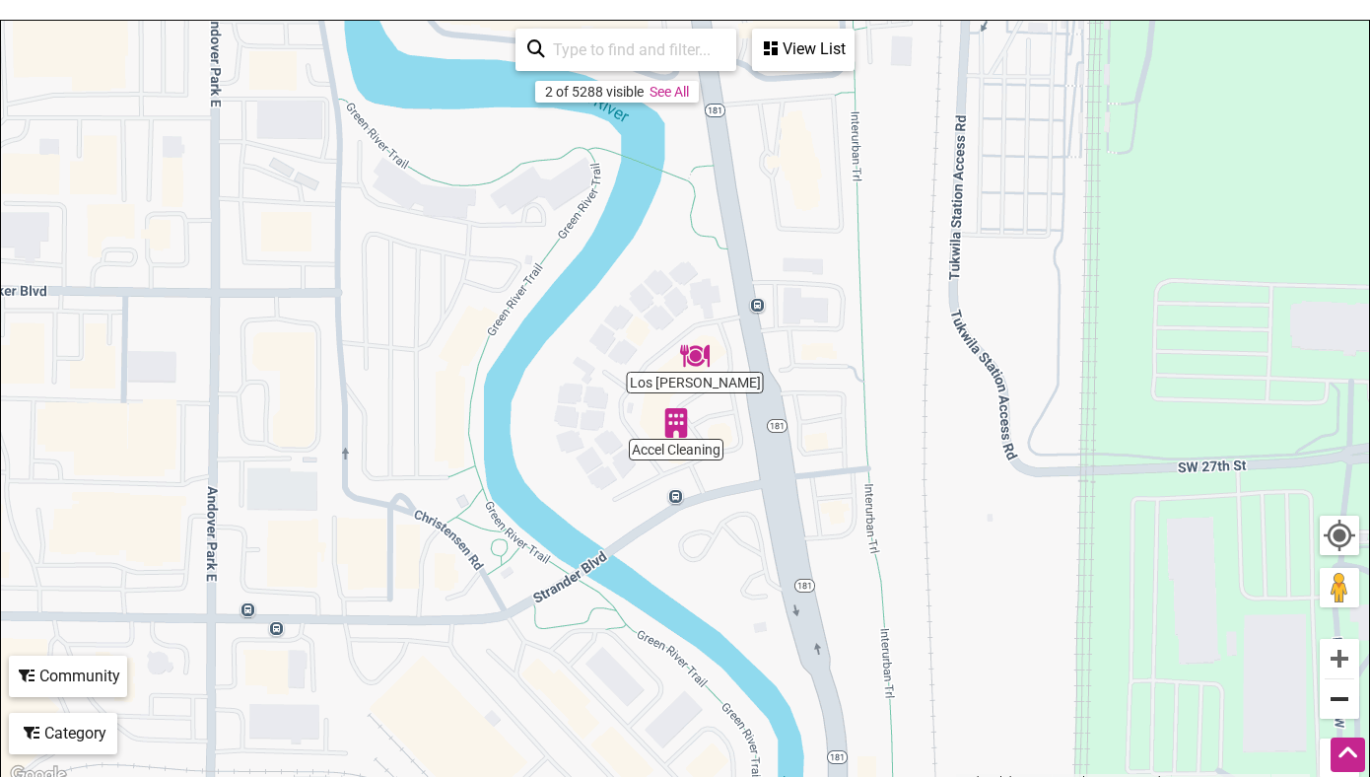
click at [1337, 701] on button "Zoom out" at bounding box center [1339, 698] width 39 height 39
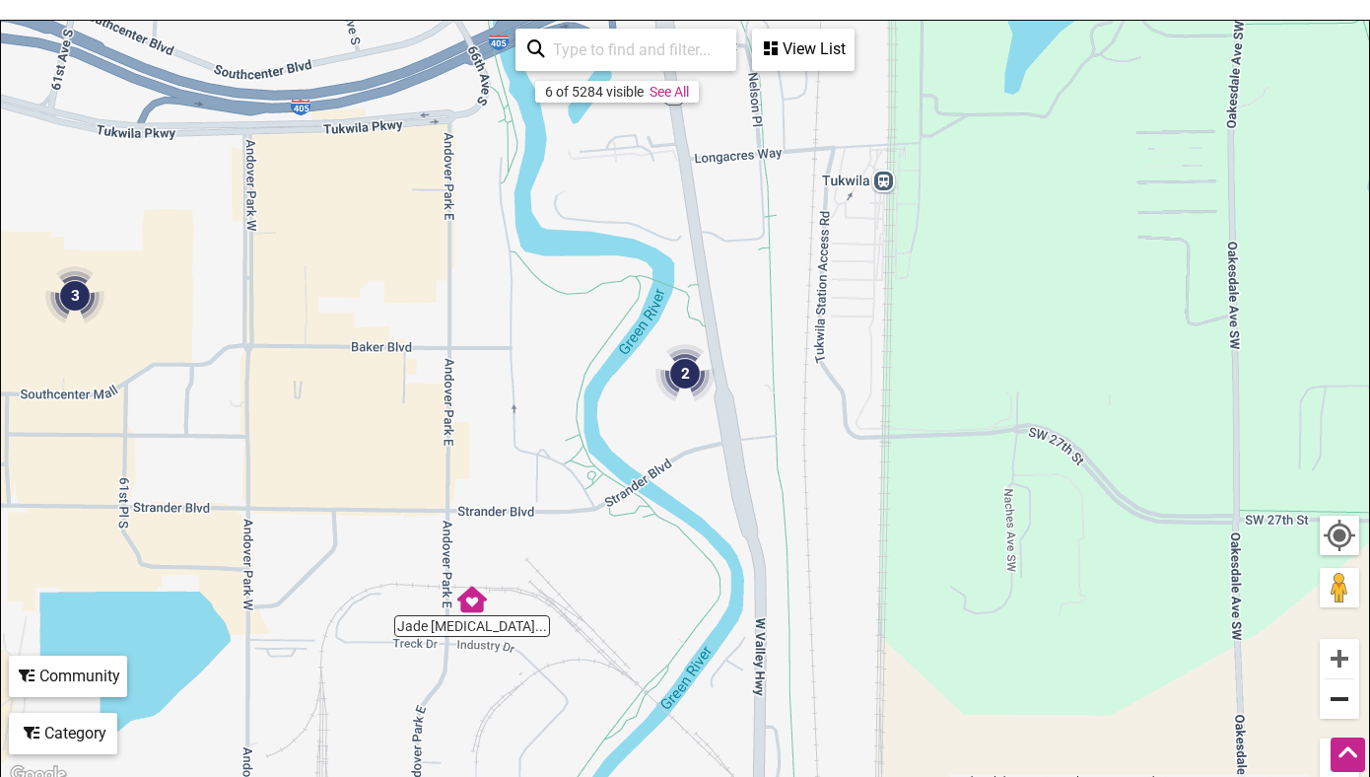
click at [1337, 701] on button "Zoom out" at bounding box center [1339, 698] width 39 height 39
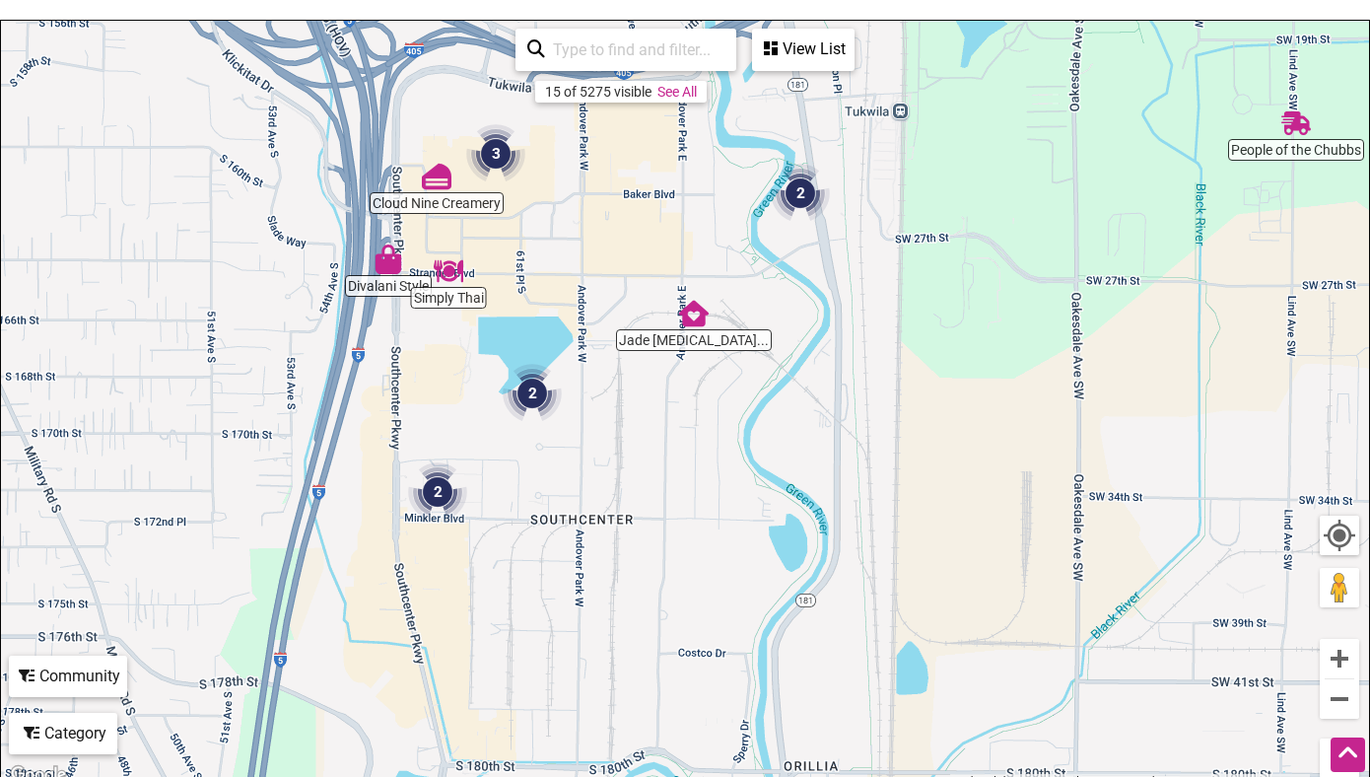
drag, startPoint x: 983, startPoint y: 643, endPoint x: 1099, endPoint y: 460, distance: 216.5
click at [1099, 460] on div "To navigate, press the arrow keys." at bounding box center [685, 404] width 1368 height 767
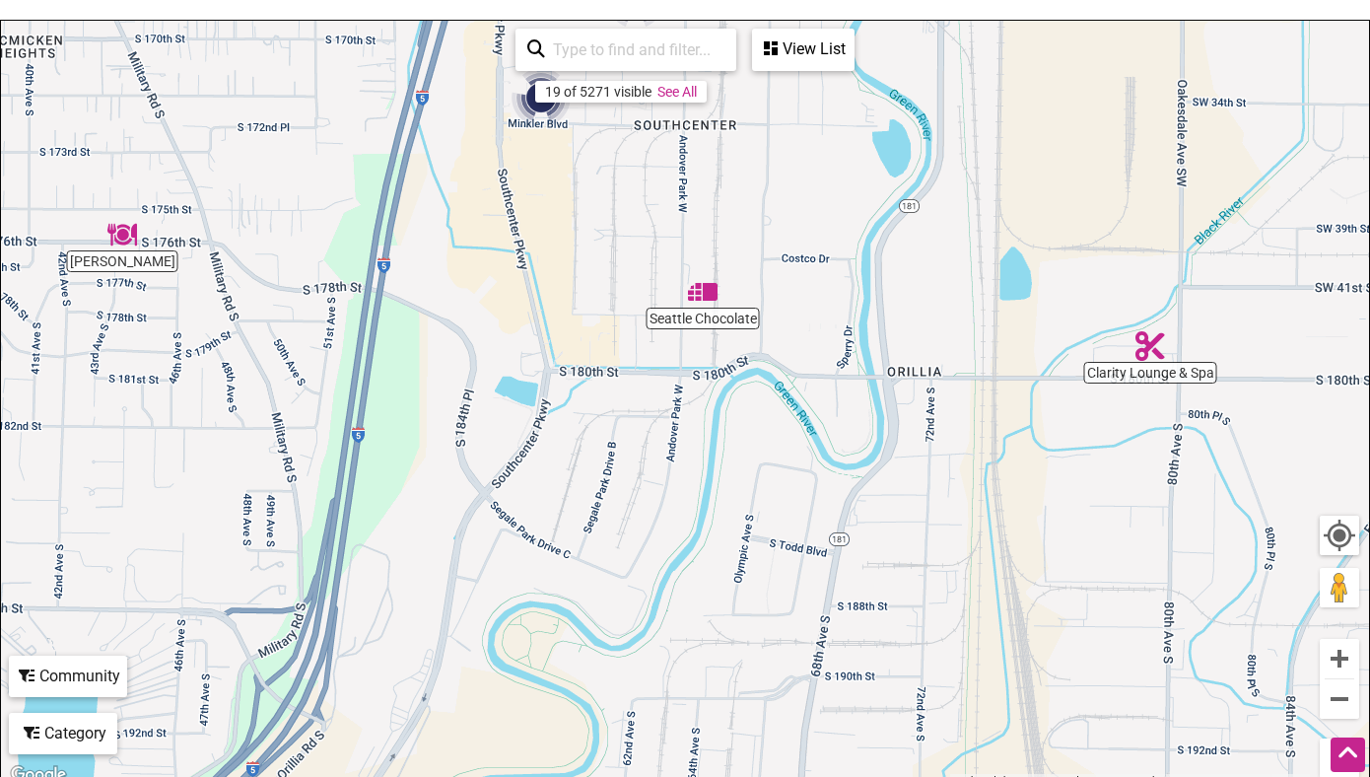
drag, startPoint x: 688, startPoint y: 704, endPoint x: 790, endPoint y: 300, distance: 416.8
click at [790, 300] on div "To navigate, press the arrow keys." at bounding box center [685, 404] width 1368 height 767
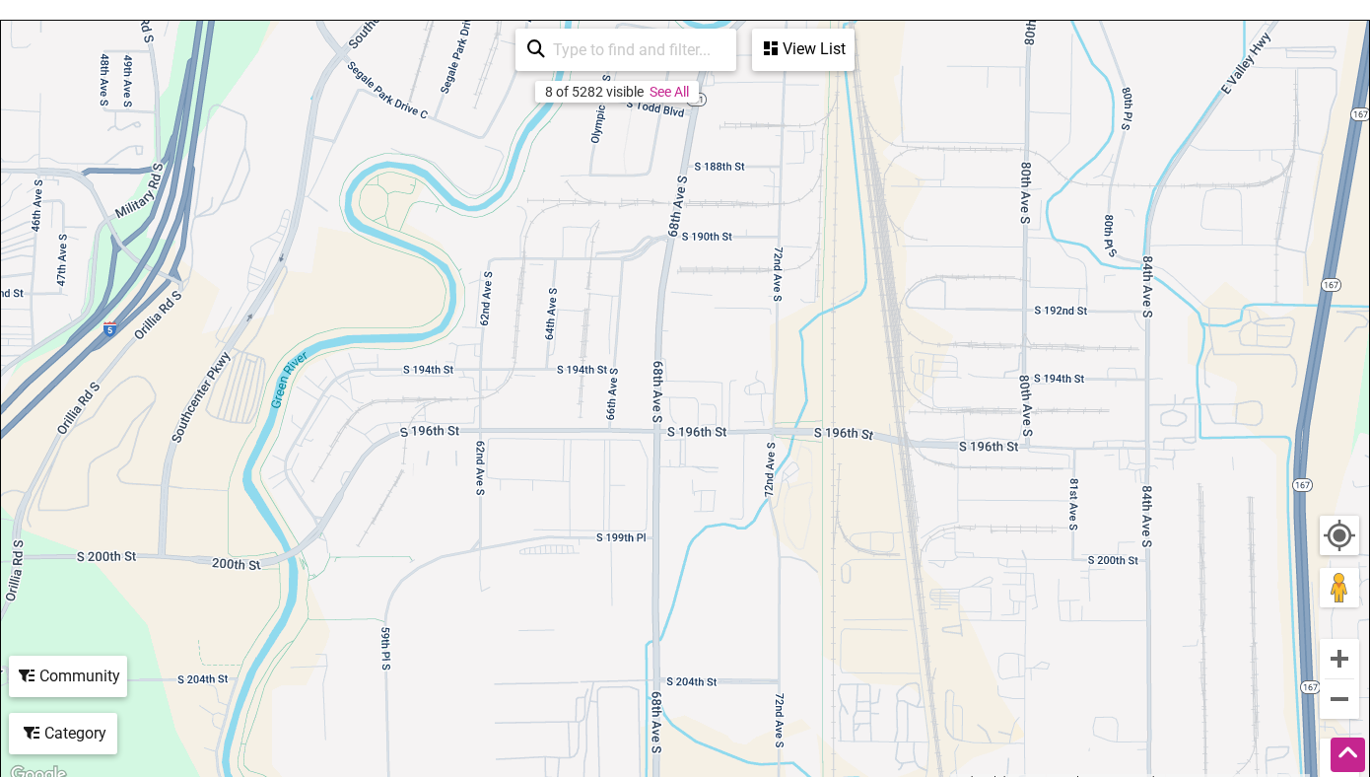
drag, startPoint x: 635, startPoint y: 561, endPoint x: 492, endPoint y: 119, distance: 464.0
click at [492, 119] on div "To navigate, press the arrow keys." at bounding box center [685, 404] width 1368 height 767
click at [1343, 700] on button "Zoom out" at bounding box center [1339, 698] width 39 height 39
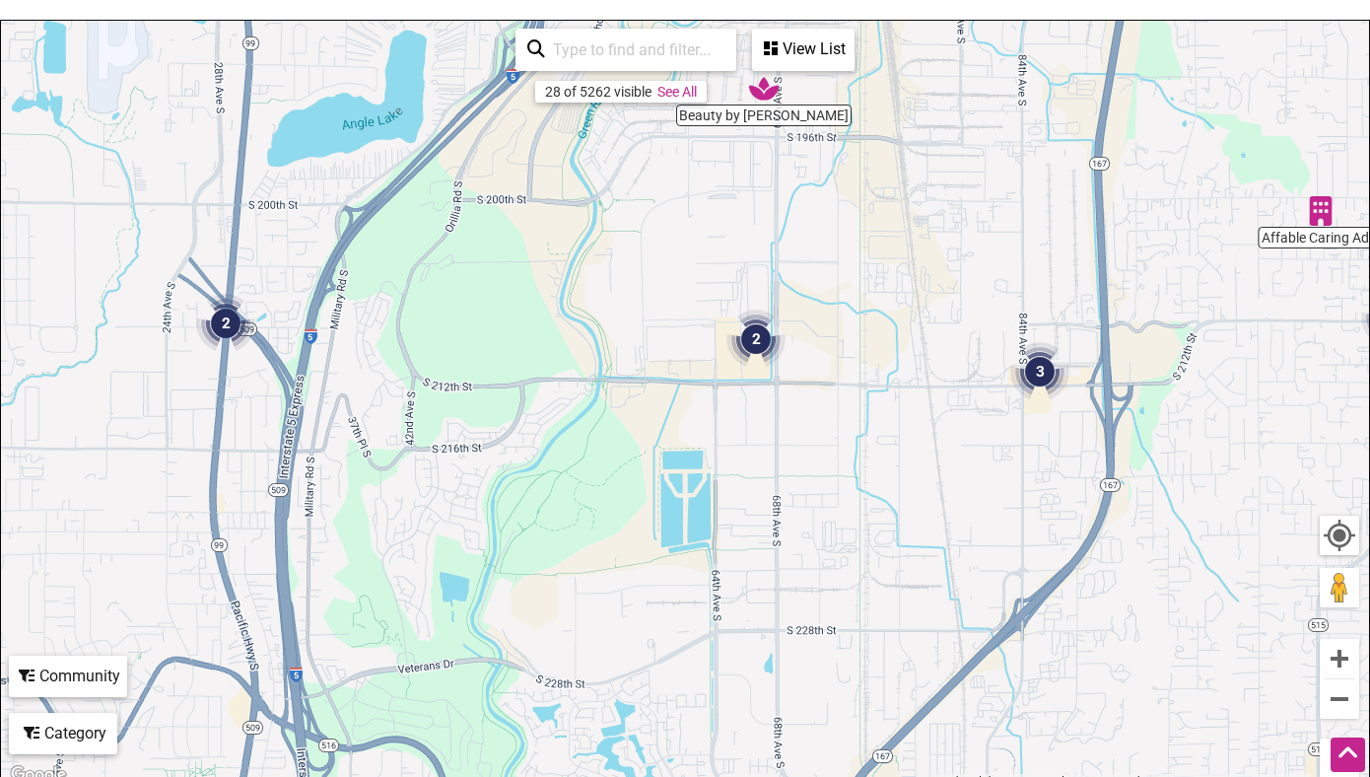
drag, startPoint x: 828, startPoint y: 685, endPoint x: 934, endPoint y: 403, distance: 301.3
click at [934, 403] on div "To navigate, press the arrow keys." at bounding box center [685, 404] width 1368 height 767
click at [1342, 658] on button "Zoom in" at bounding box center [1339, 658] width 39 height 39
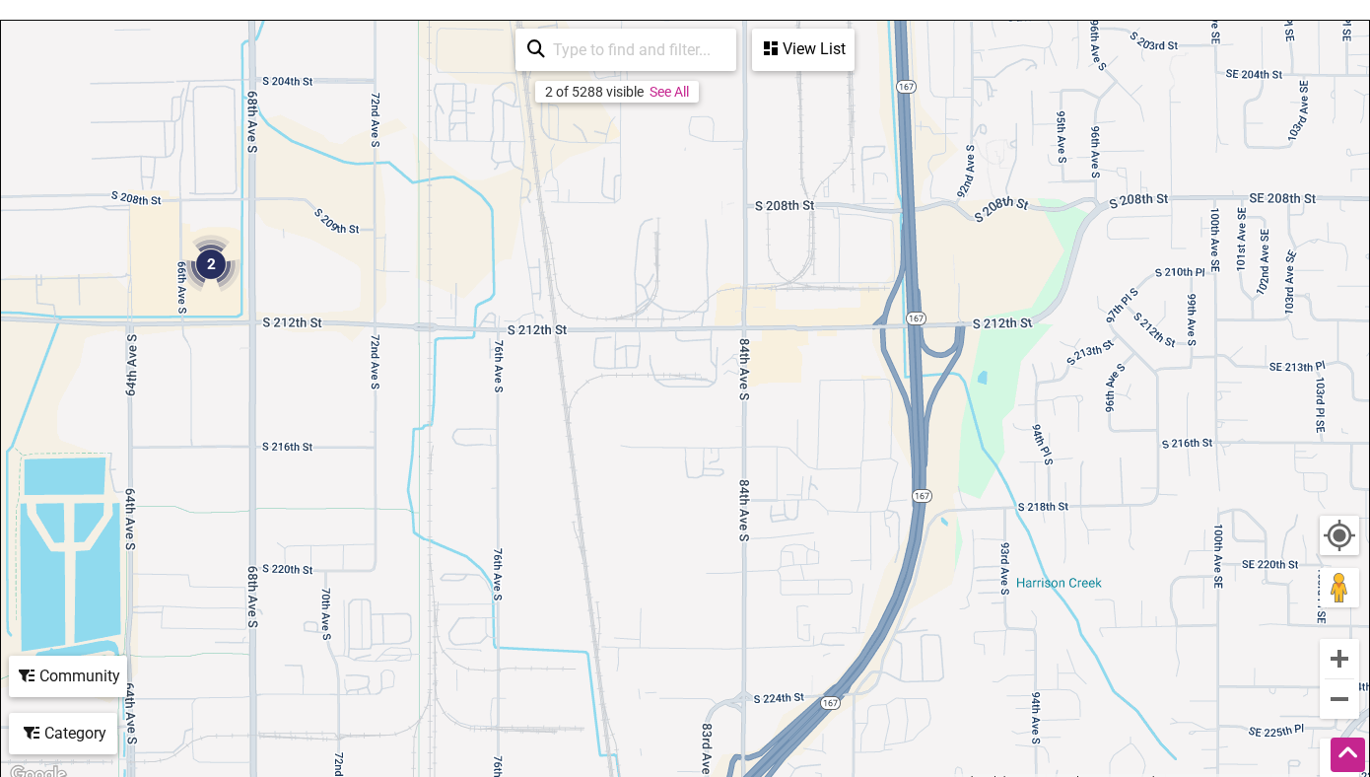
drag, startPoint x: 1133, startPoint y: 571, endPoint x: 510, endPoint y: 528, distance: 624.2
click at [510, 528] on div "To navigate, press the arrow keys." at bounding box center [685, 404] width 1368 height 767
click at [207, 258] on img "2" at bounding box center [210, 264] width 59 height 59
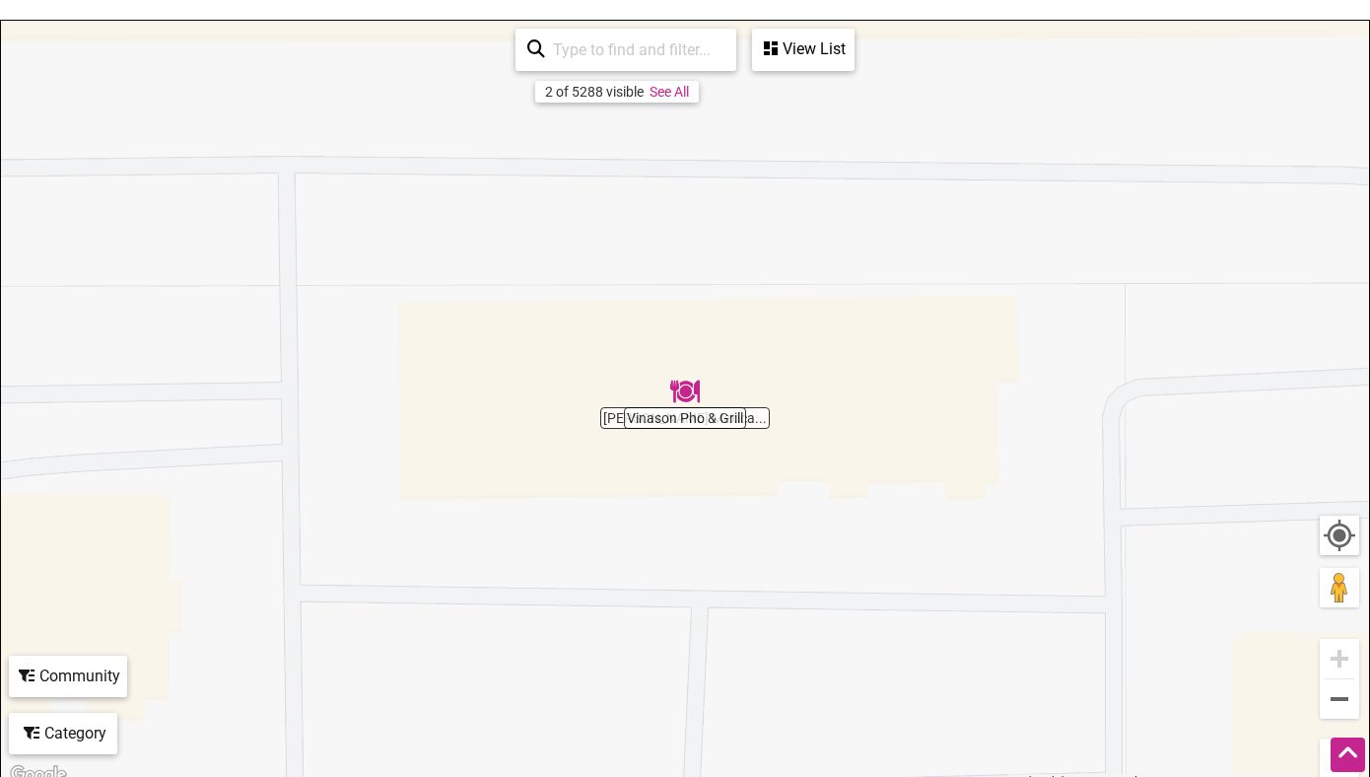
click at [685, 395] on img "Vinason Pho & Grill" at bounding box center [685, 391] width 30 height 30
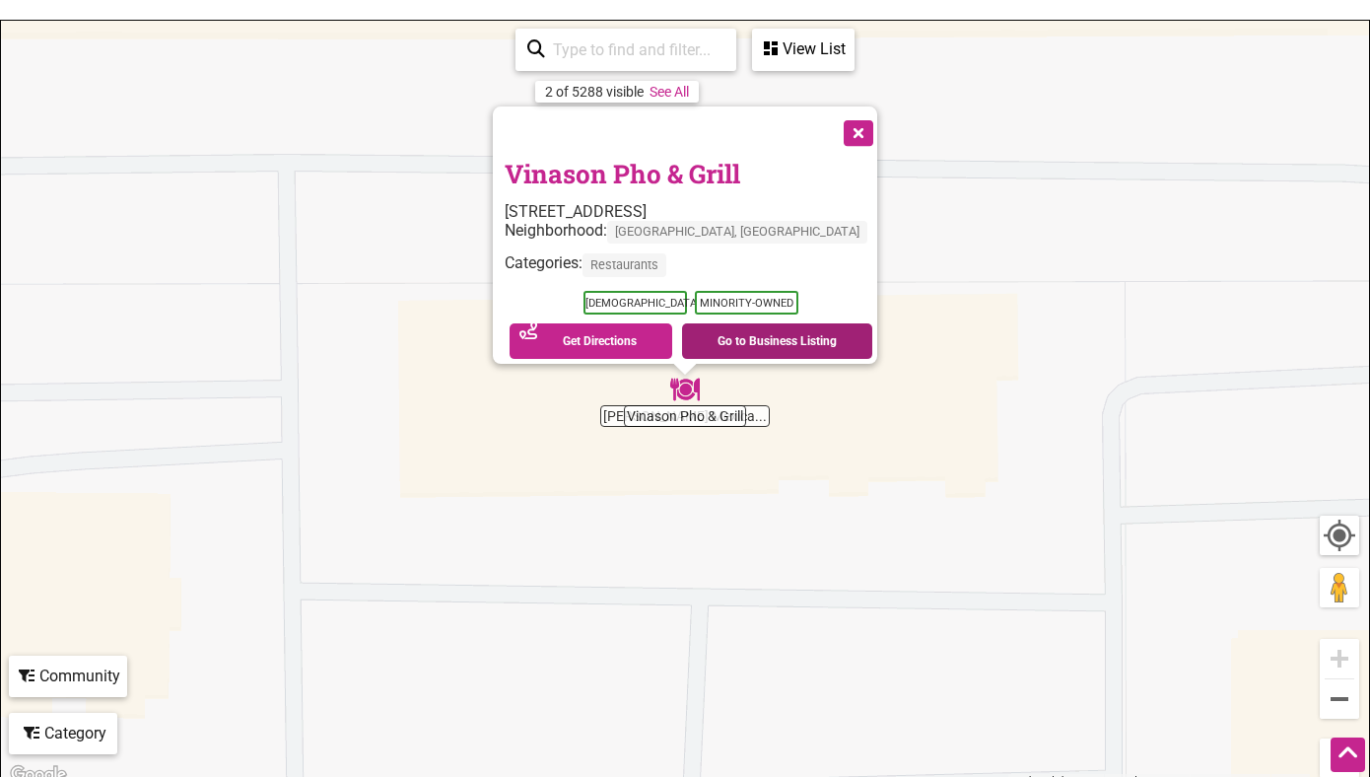
click at [737, 323] on link "Go to Business Listing" at bounding box center [777, 340] width 190 height 35
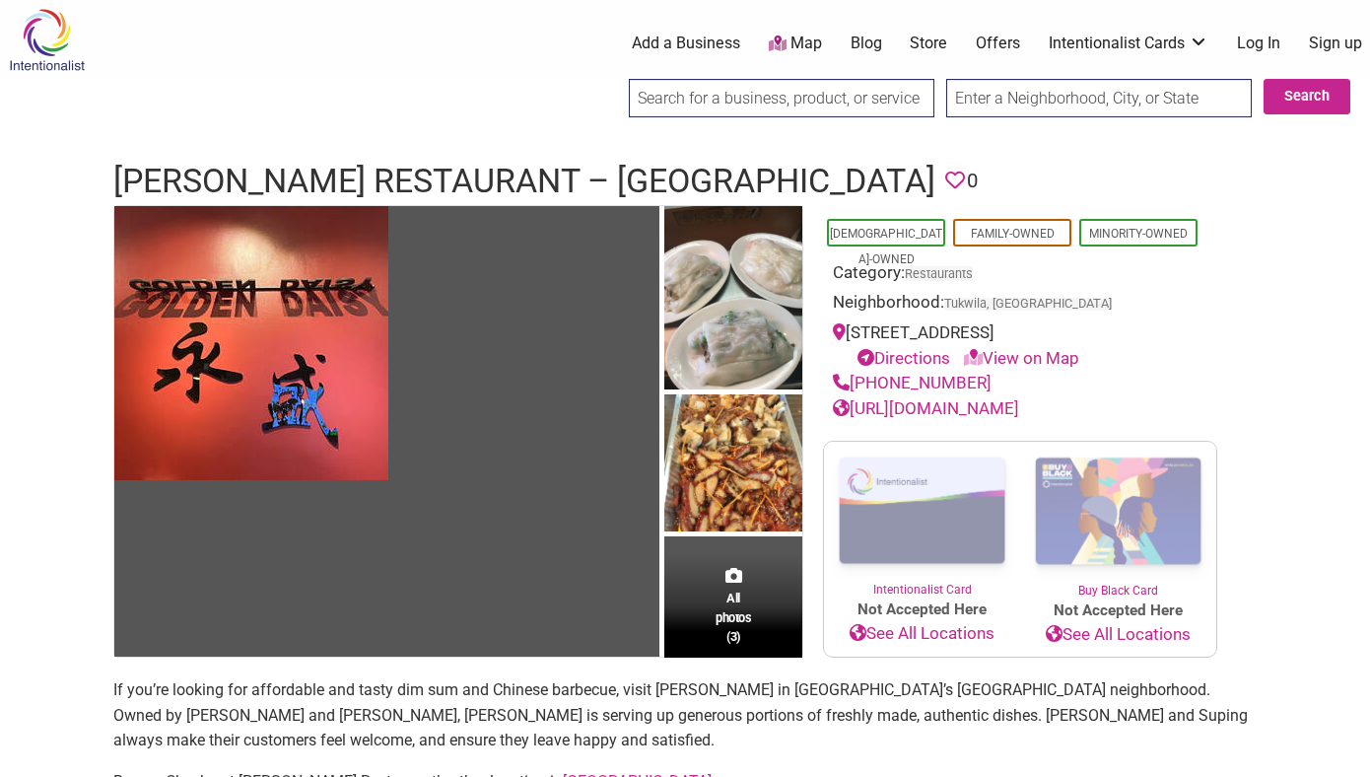
click at [1068, 26] on div "0 Add a Business Map Blog Store Offers Intentionalist Cards Buy Black Card Inte…" at bounding box center [782, 43] width 1198 height 79
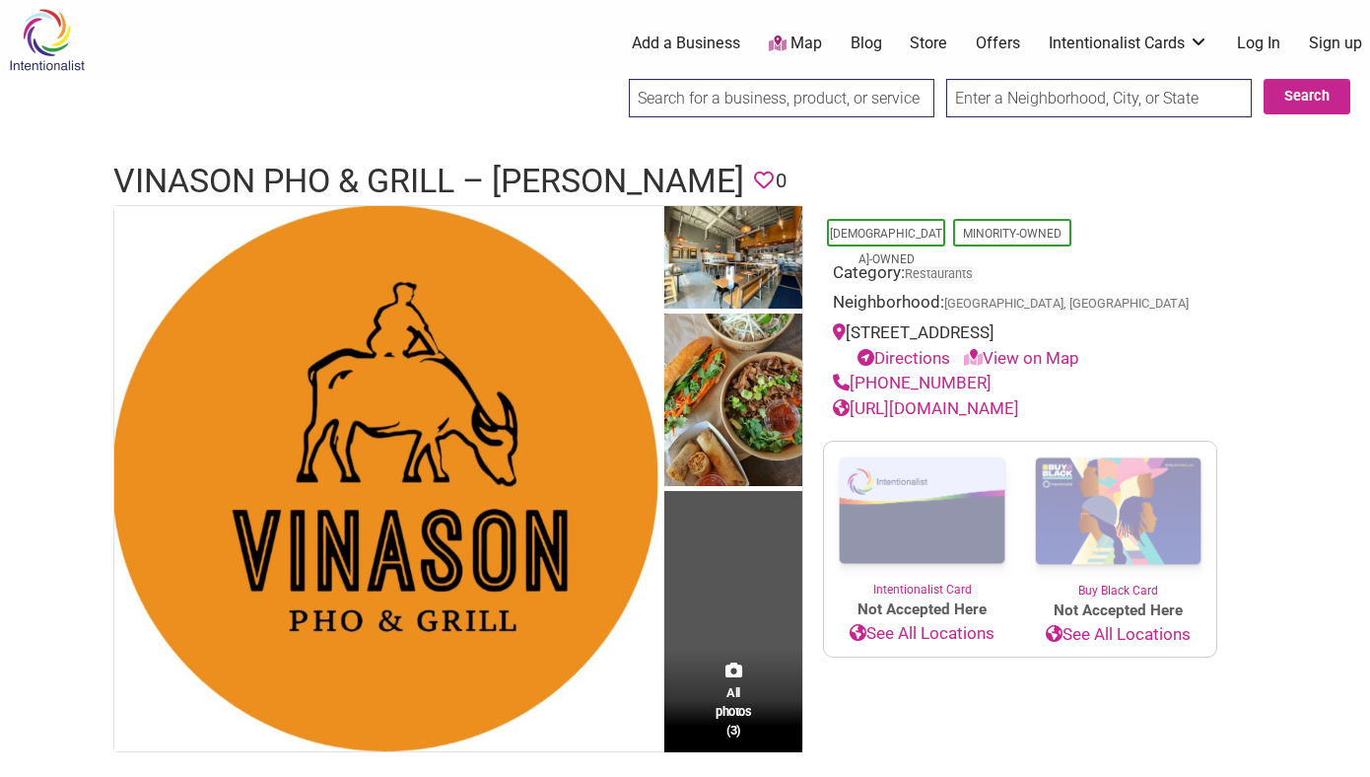
click at [1010, 405] on link "[URL][DOMAIN_NAME]" at bounding box center [926, 408] width 186 height 20
